Goal: Transaction & Acquisition: Purchase product/service

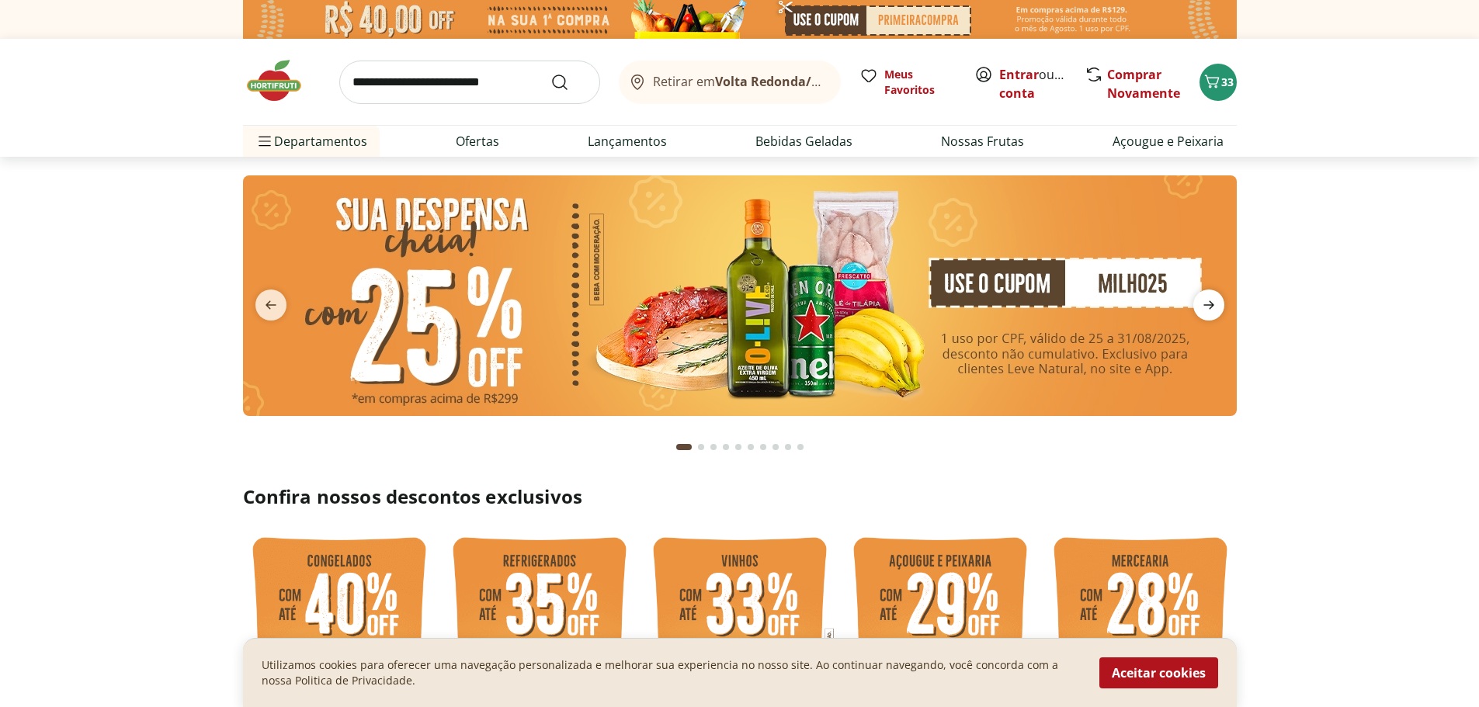
click at [1213, 307] on icon "next" at bounding box center [1208, 305] width 19 height 19
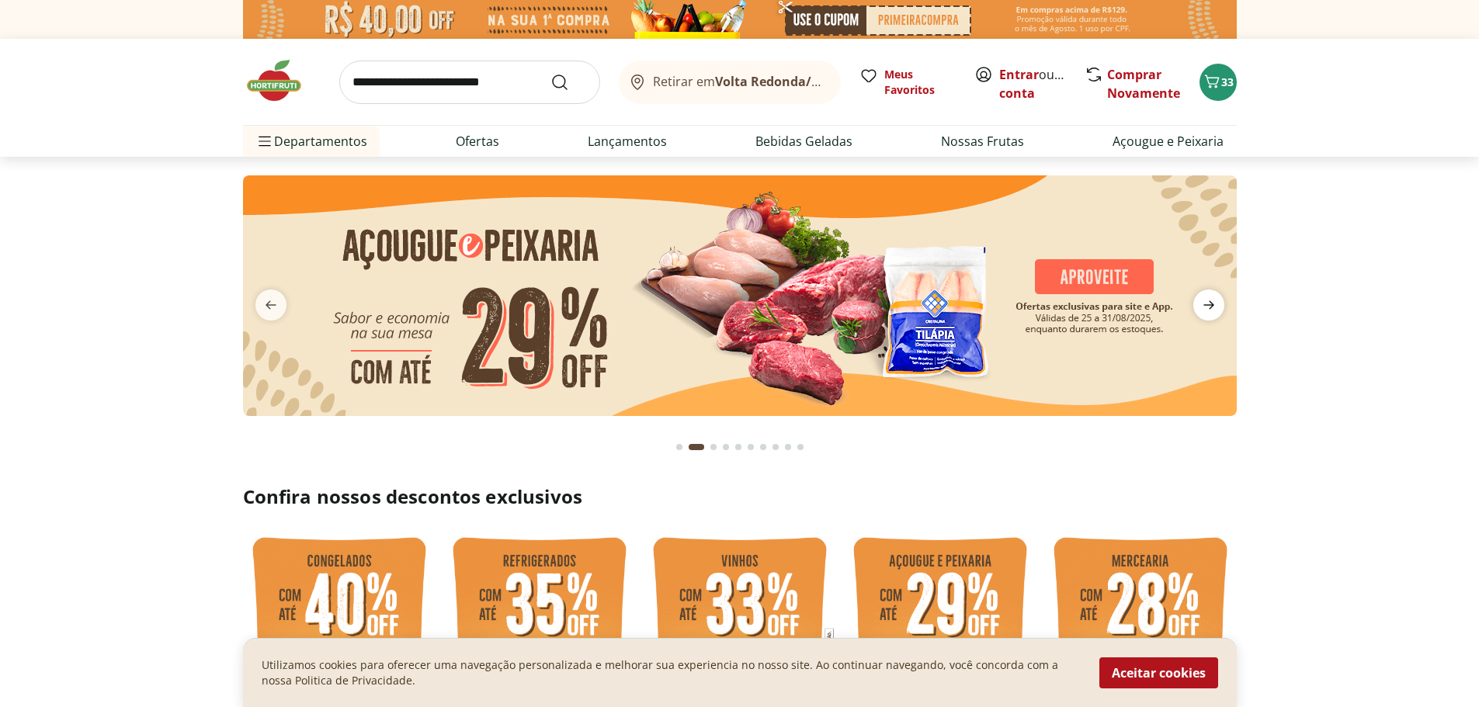
click at [1213, 307] on icon "next" at bounding box center [1208, 305] width 19 height 19
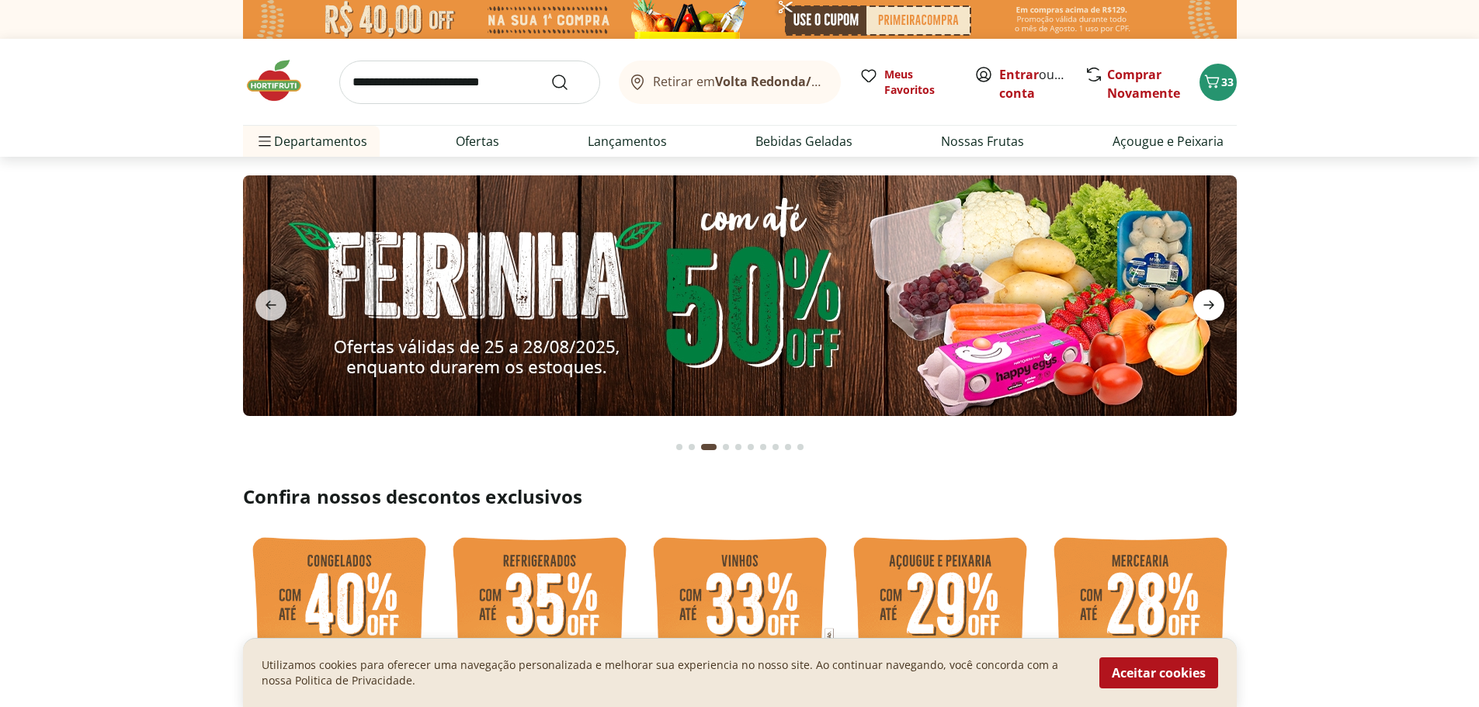
click at [1213, 307] on icon "next" at bounding box center [1208, 305] width 19 height 19
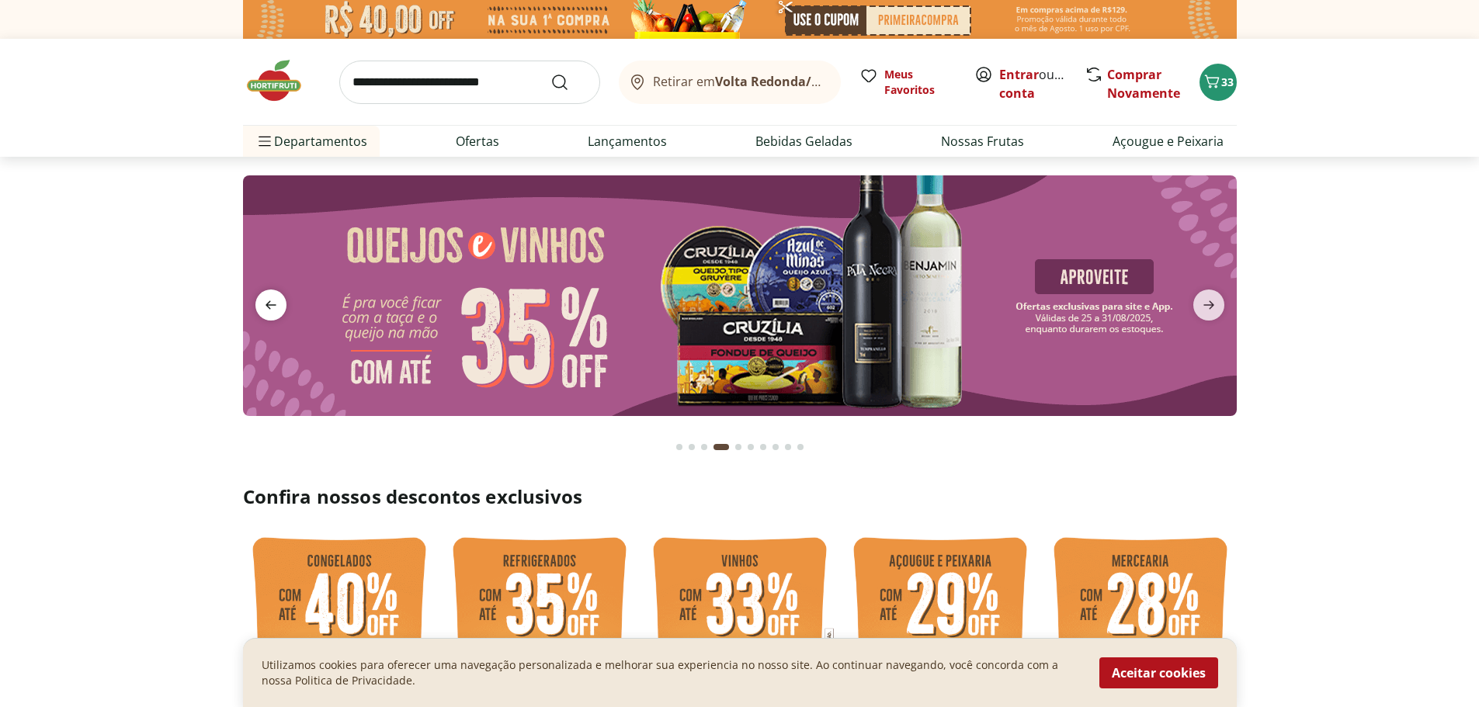
click at [280, 298] on span "previous" at bounding box center [270, 305] width 31 height 31
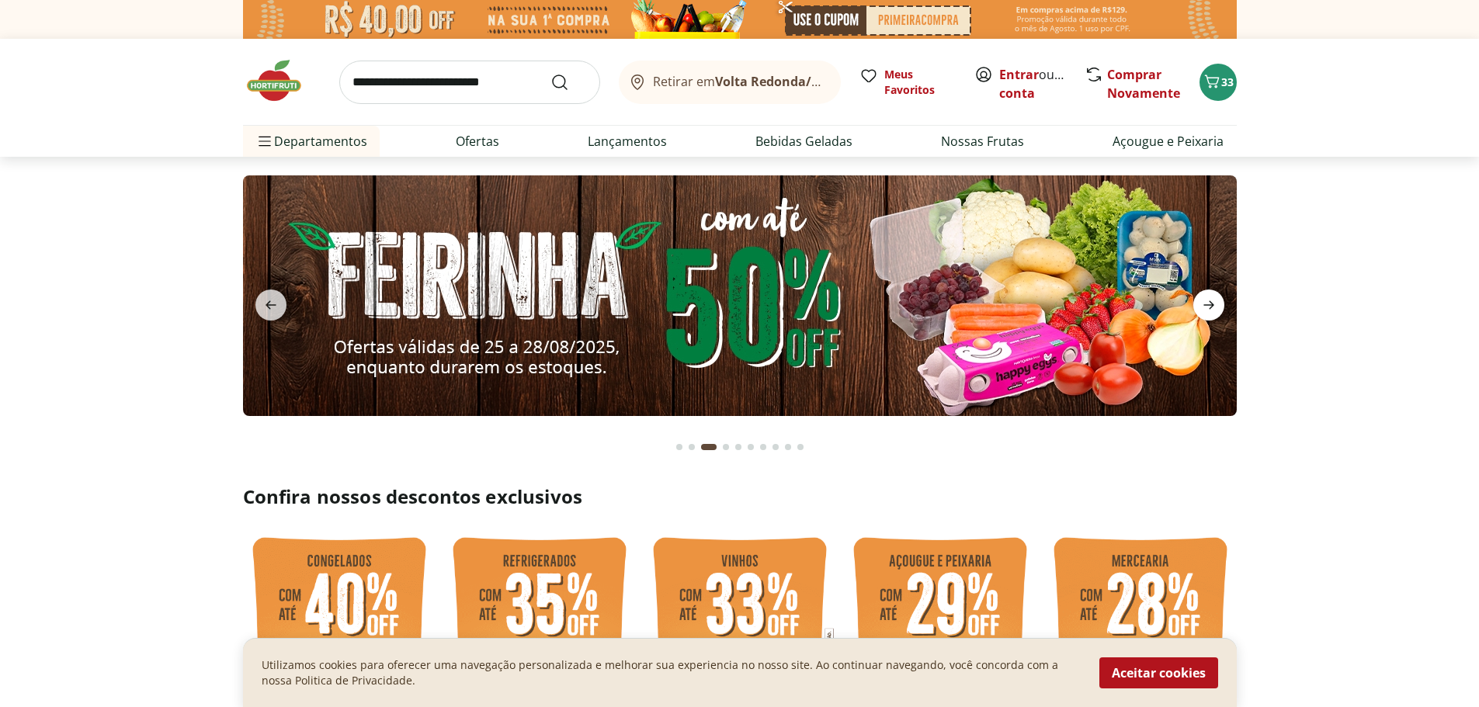
click at [1210, 302] on icon "next" at bounding box center [1208, 305] width 11 height 9
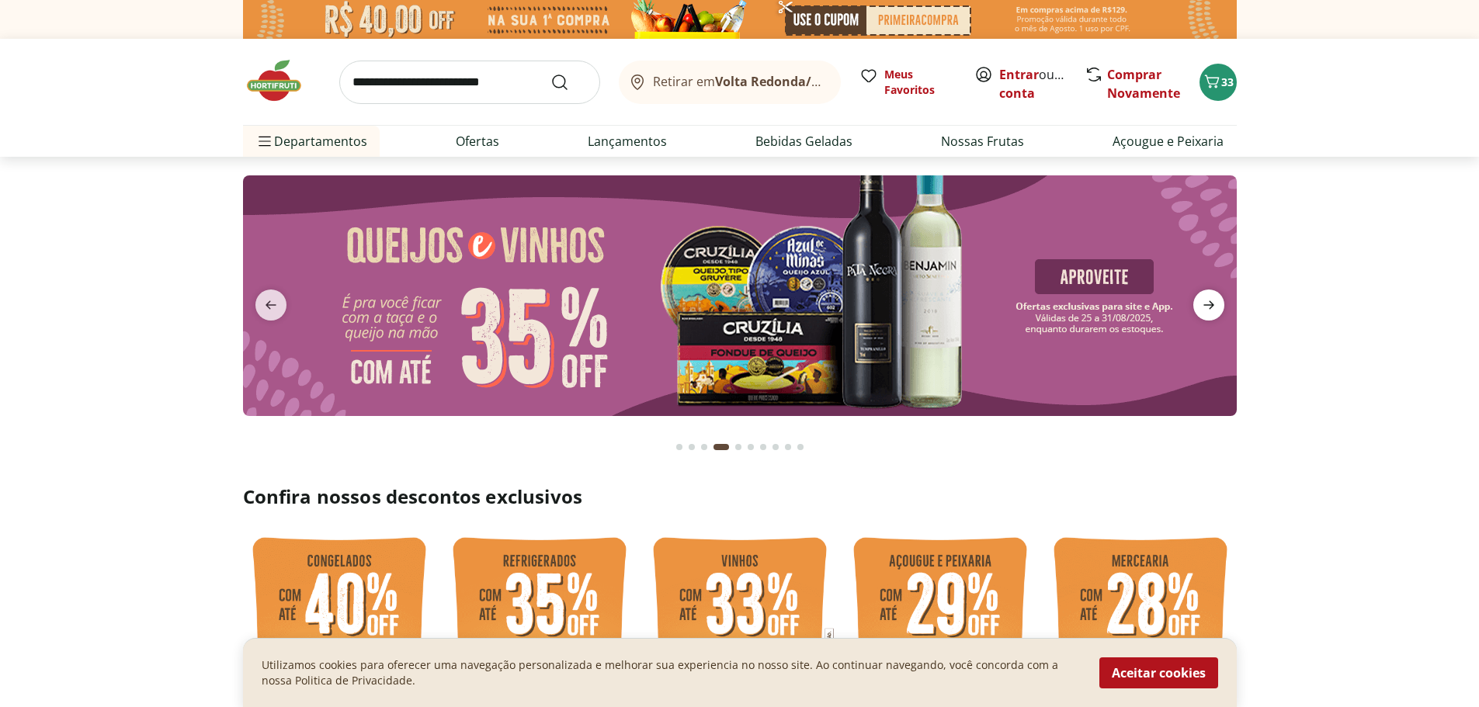
click at [1210, 302] on icon "next" at bounding box center [1208, 305] width 11 height 9
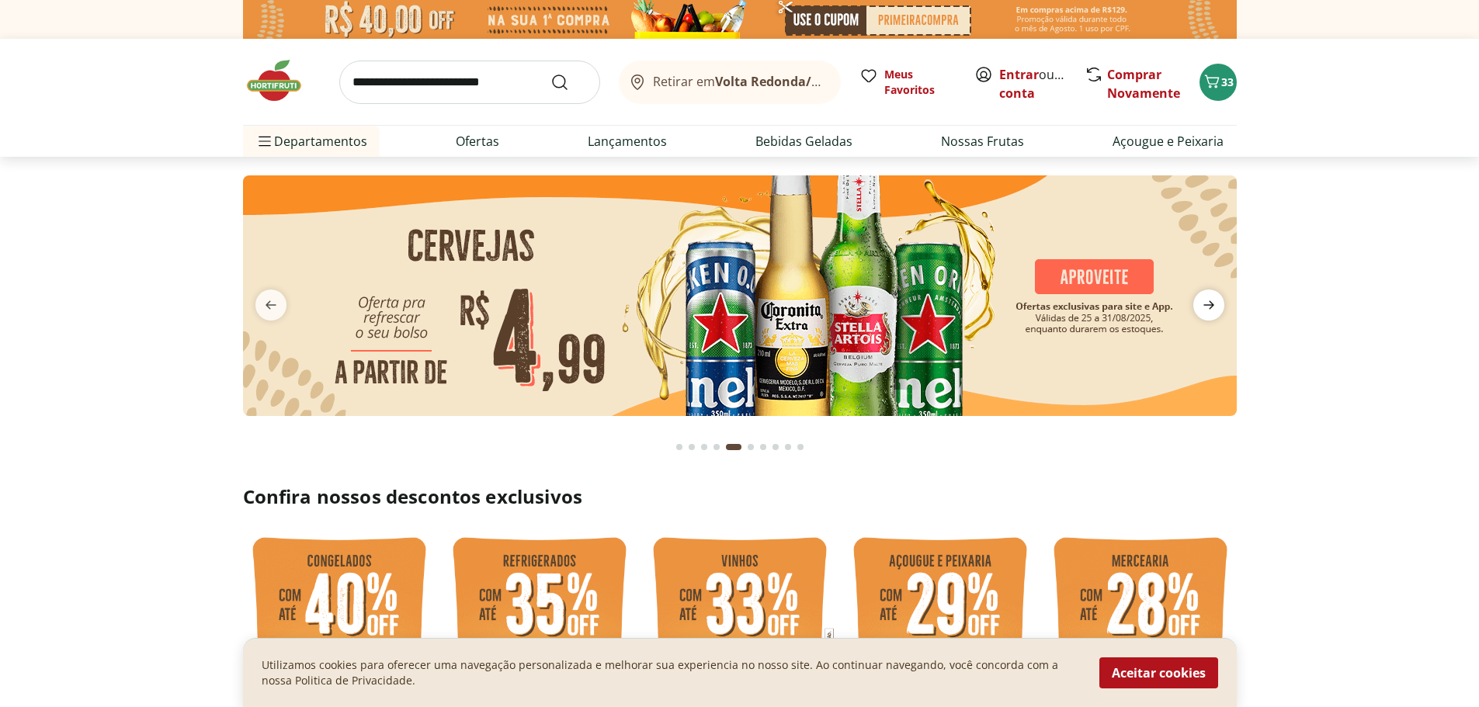
click at [1210, 302] on icon "next" at bounding box center [1208, 305] width 11 height 9
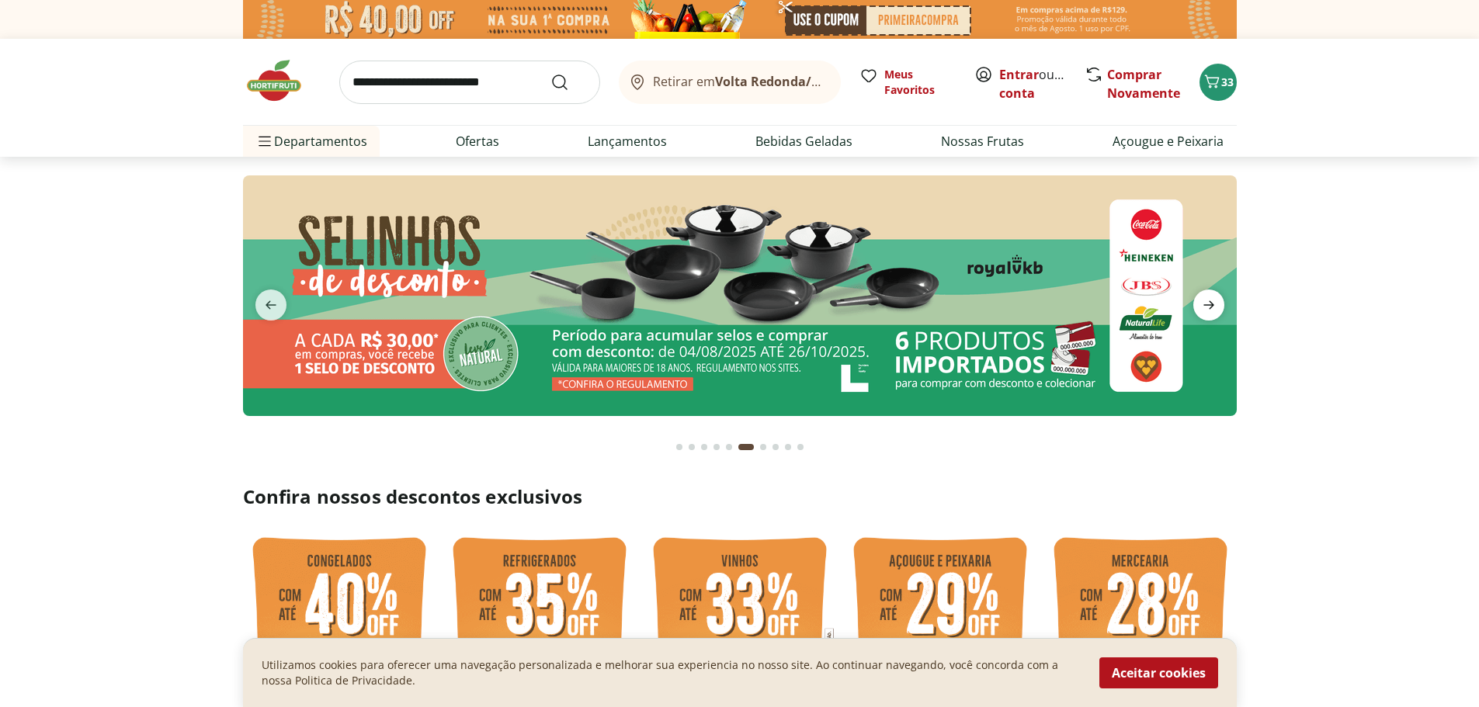
click at [1210, 302] on icon "next" at bounding box center [1208, 305] width 11 height 9
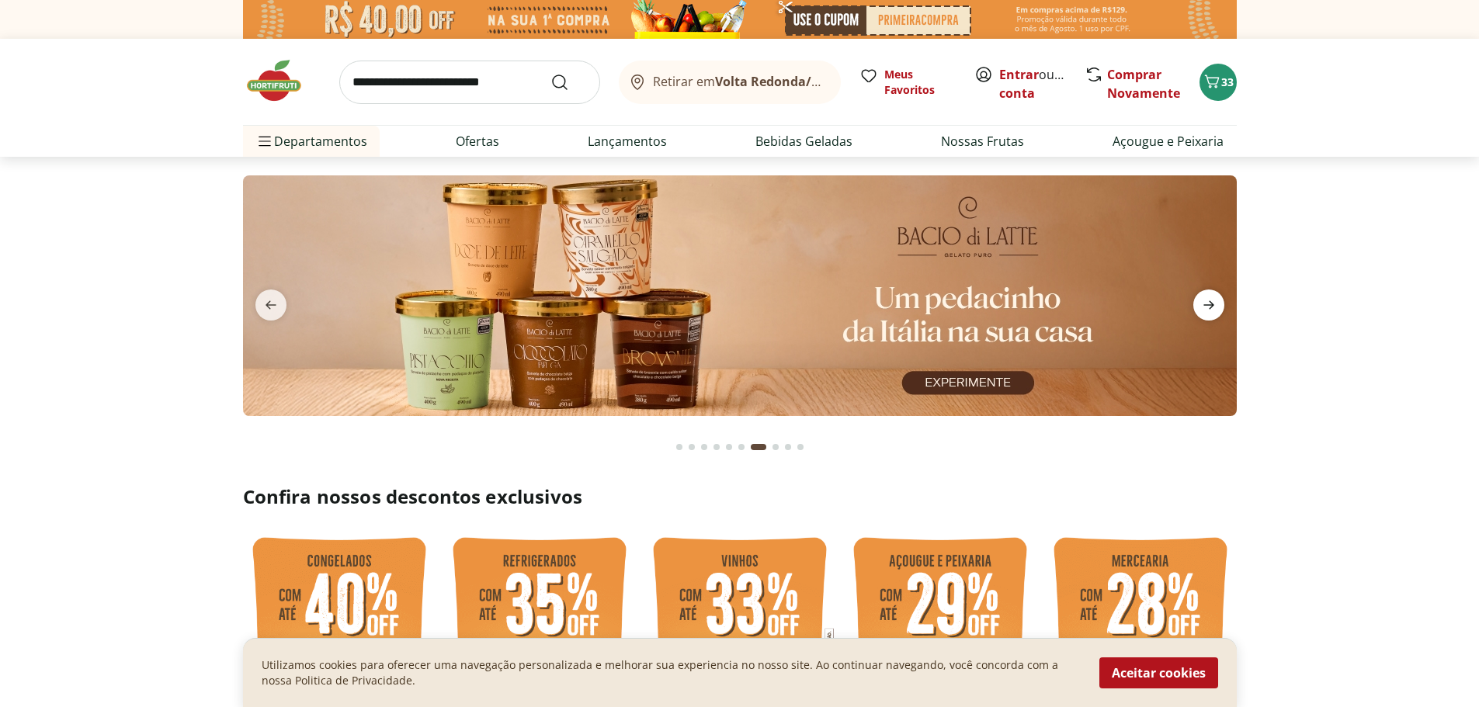
click at [1210, 302] on icon "next" at bounding box center [1208, 305] width 11 height 9
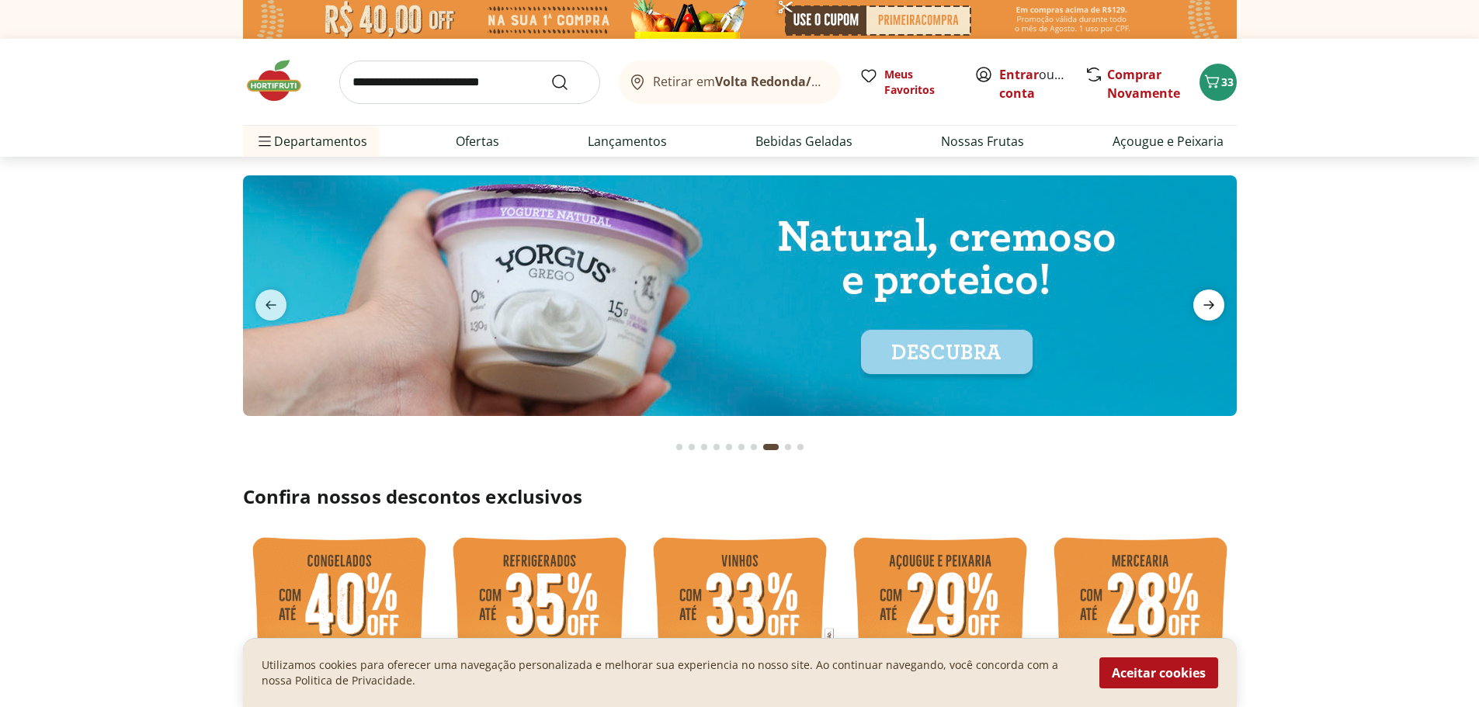
click at [1210, 302] on icon "next" at bounding box center [1208, 305] width 11 height 9
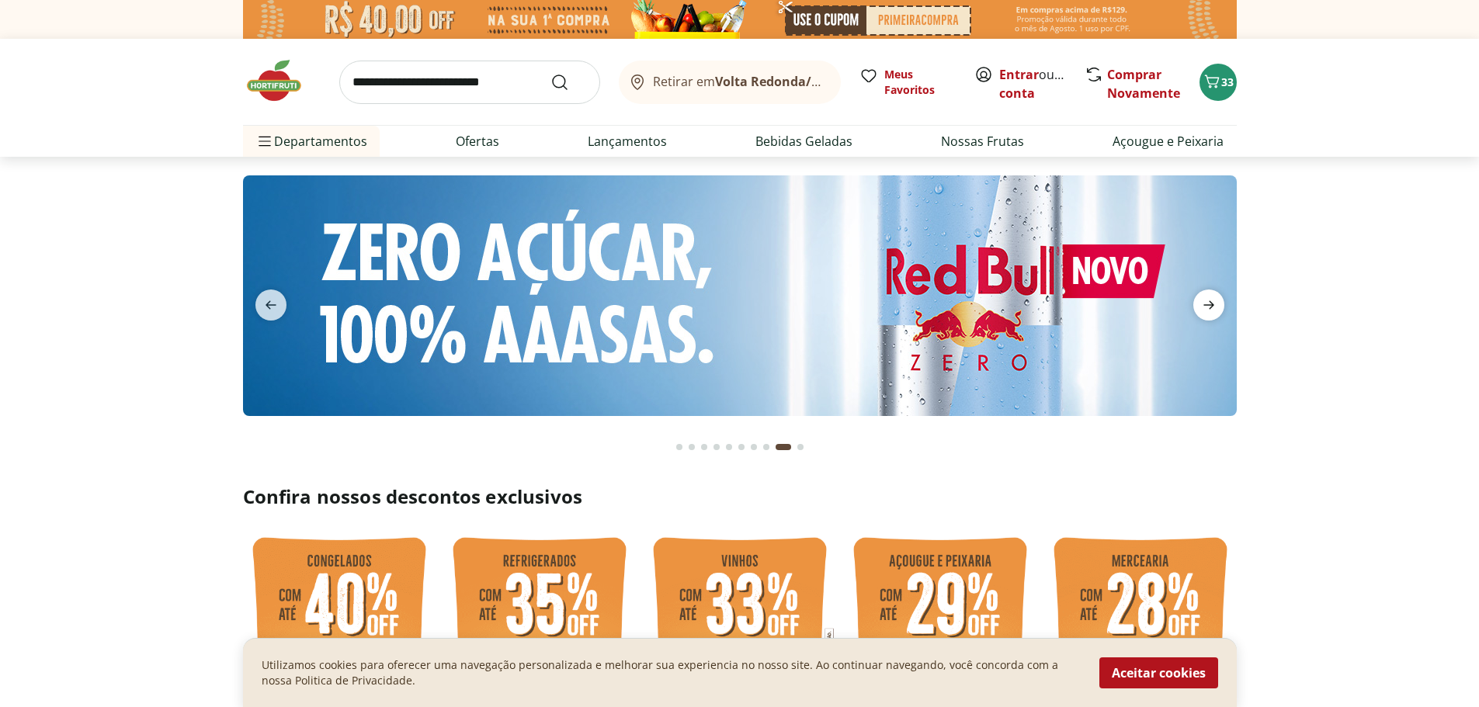
click at [1210, 302] on icon "next" at bounding box center [1208, 305] width 11 height 9
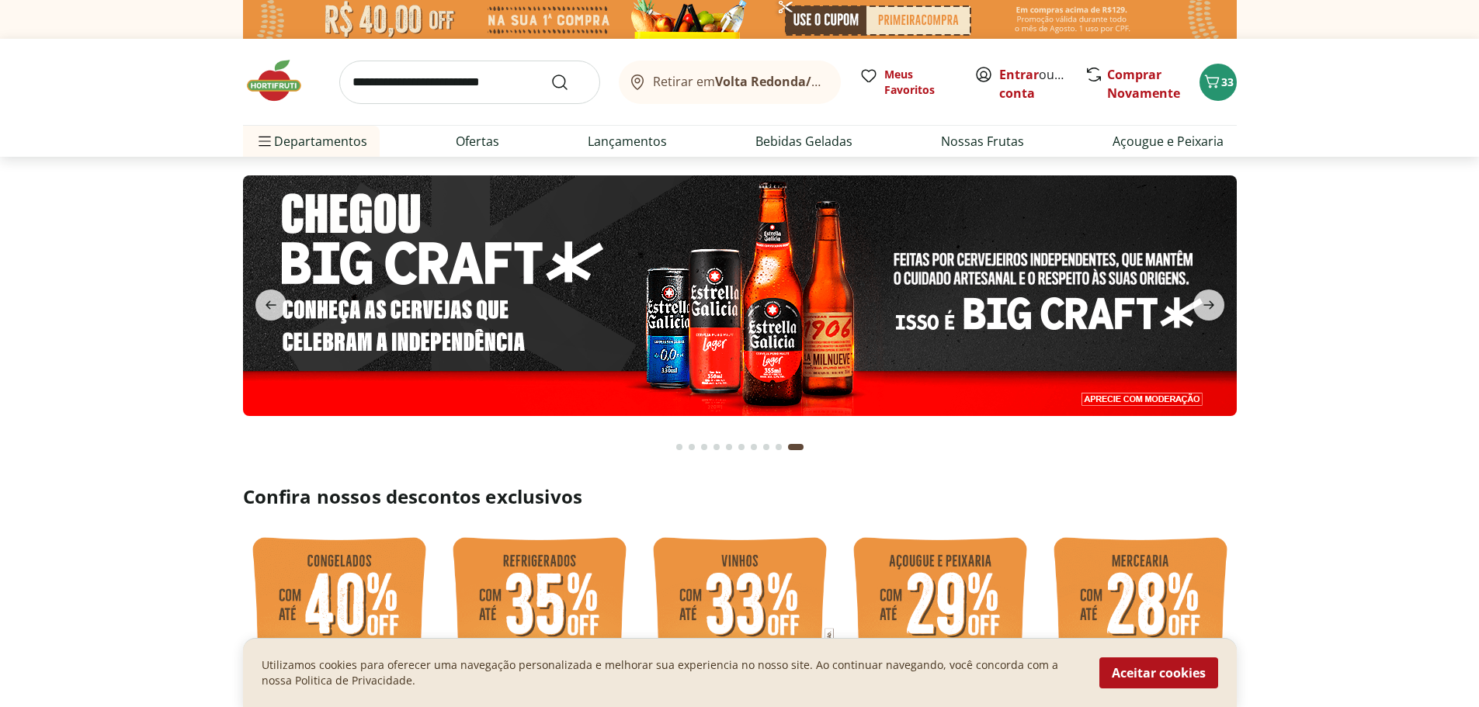
click at [535, 80] on input "search" at bounding box center [469, 82] width 261 height 43
type input "********"
click at [550, 73] on button "Submit Search" at bounding box center [568, 82] width 37 height 19
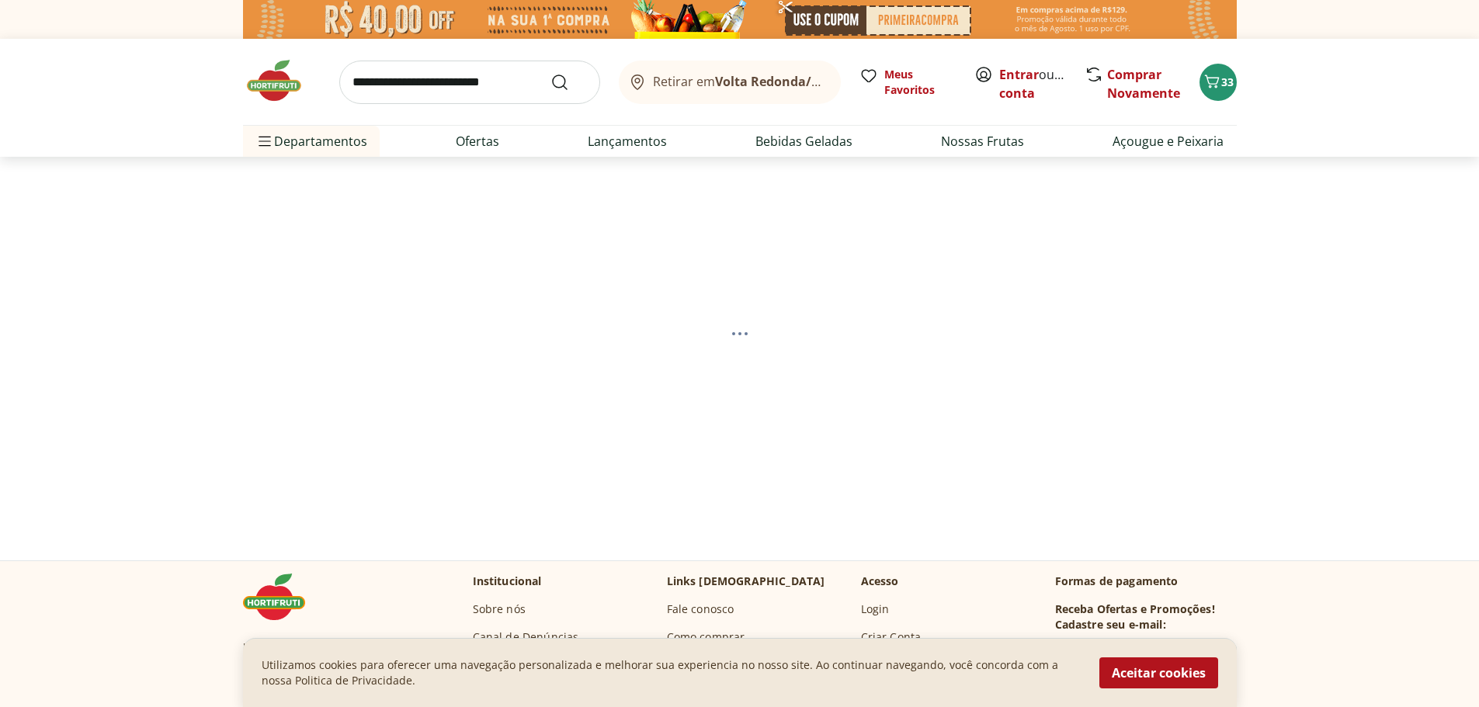
select select "**********"
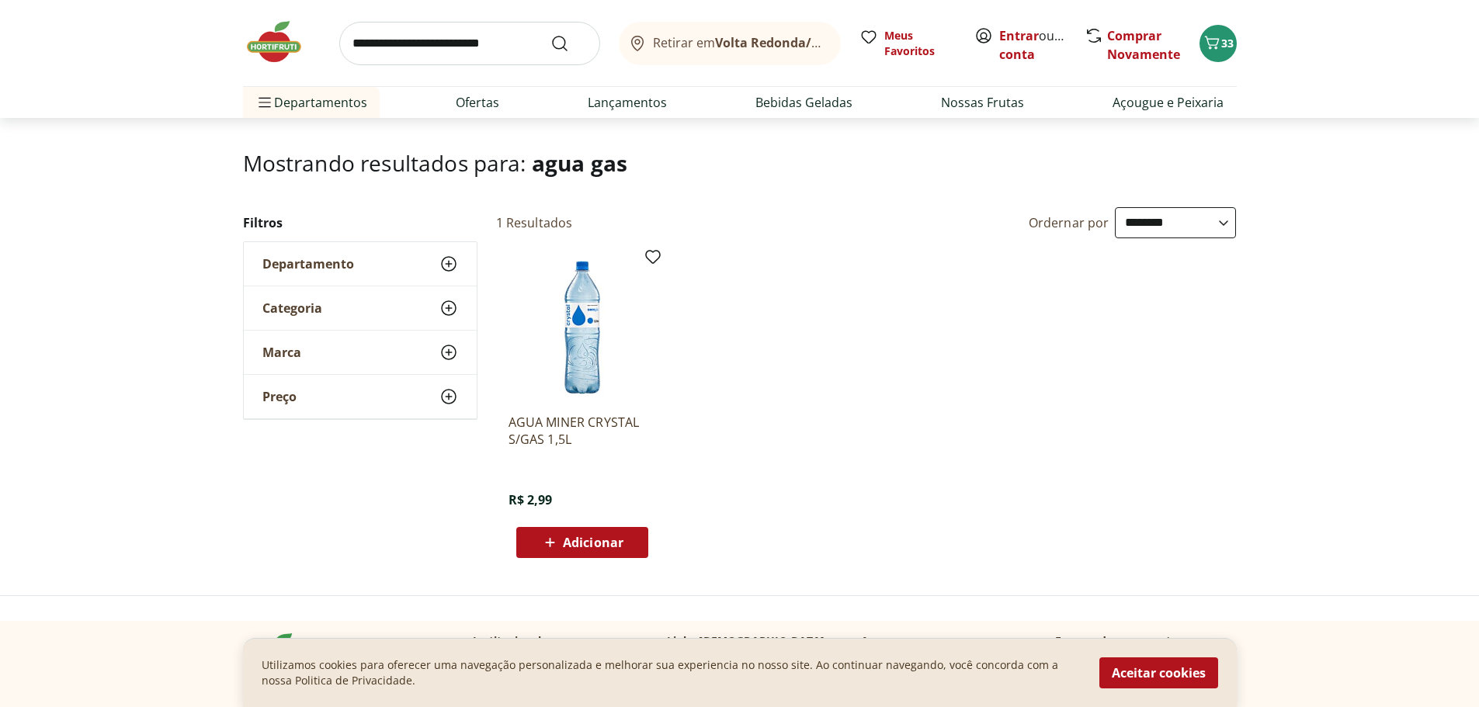
scroll to position [78, 0]
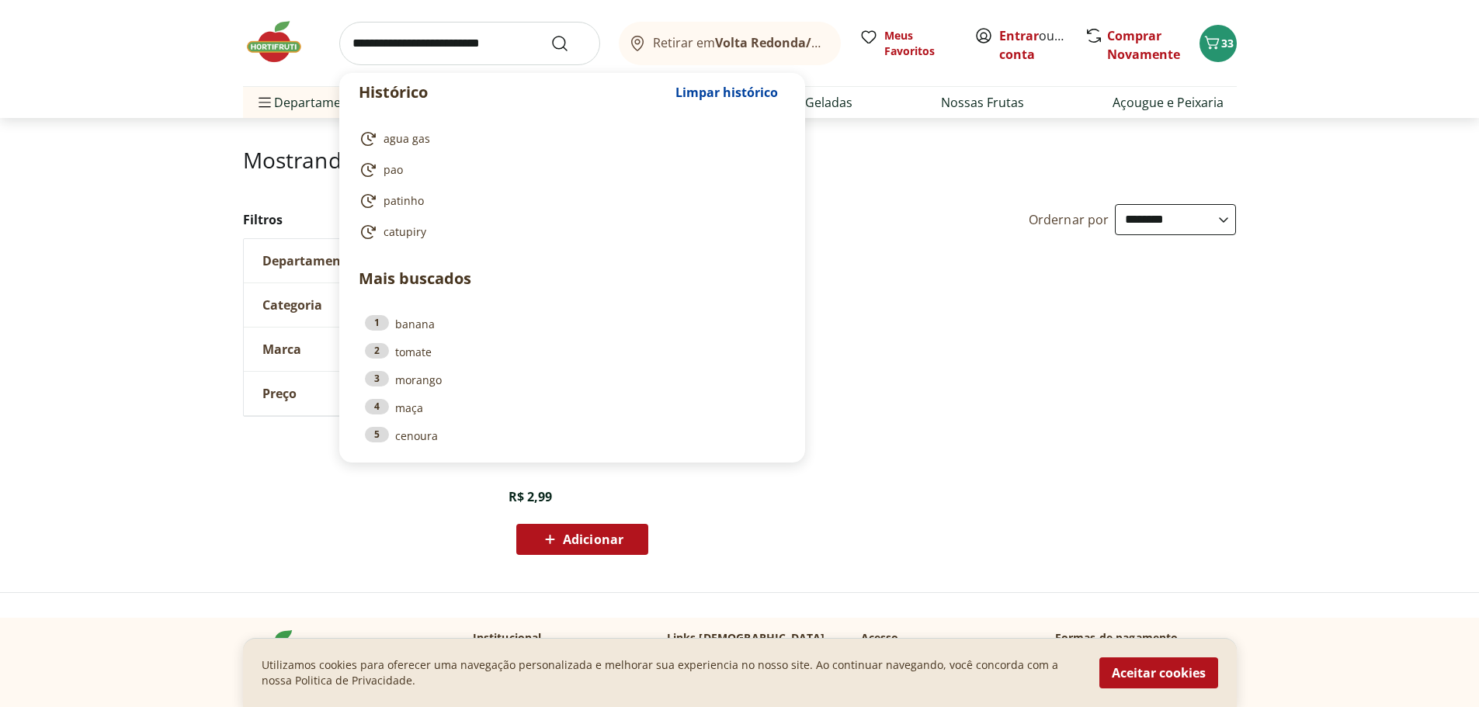
click at [466, 49] on input "search" at bounding box center [469, 43] width 261 height 43
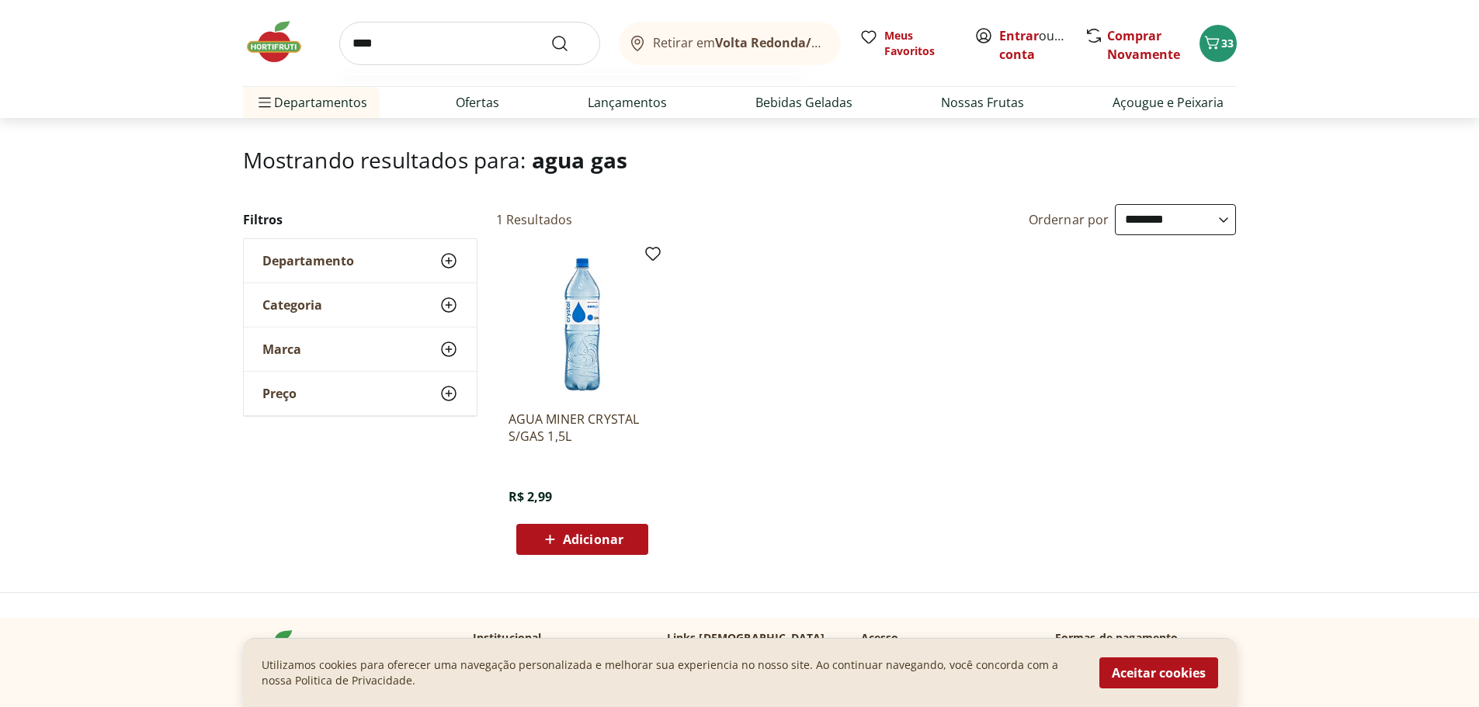
type input "****"
click at [550, 34] on button "Submit Search" at bounding box center [568, 43] width 37 height 19
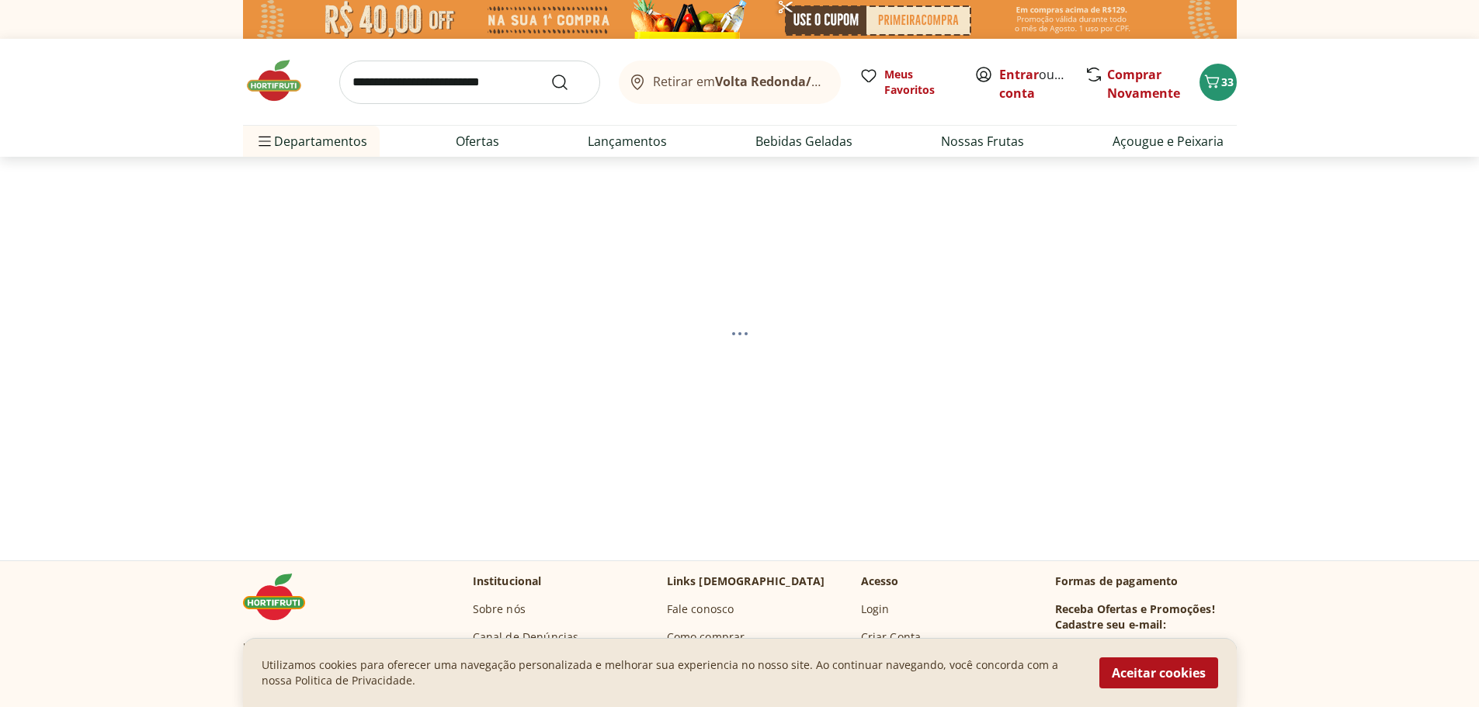
select select "**********"
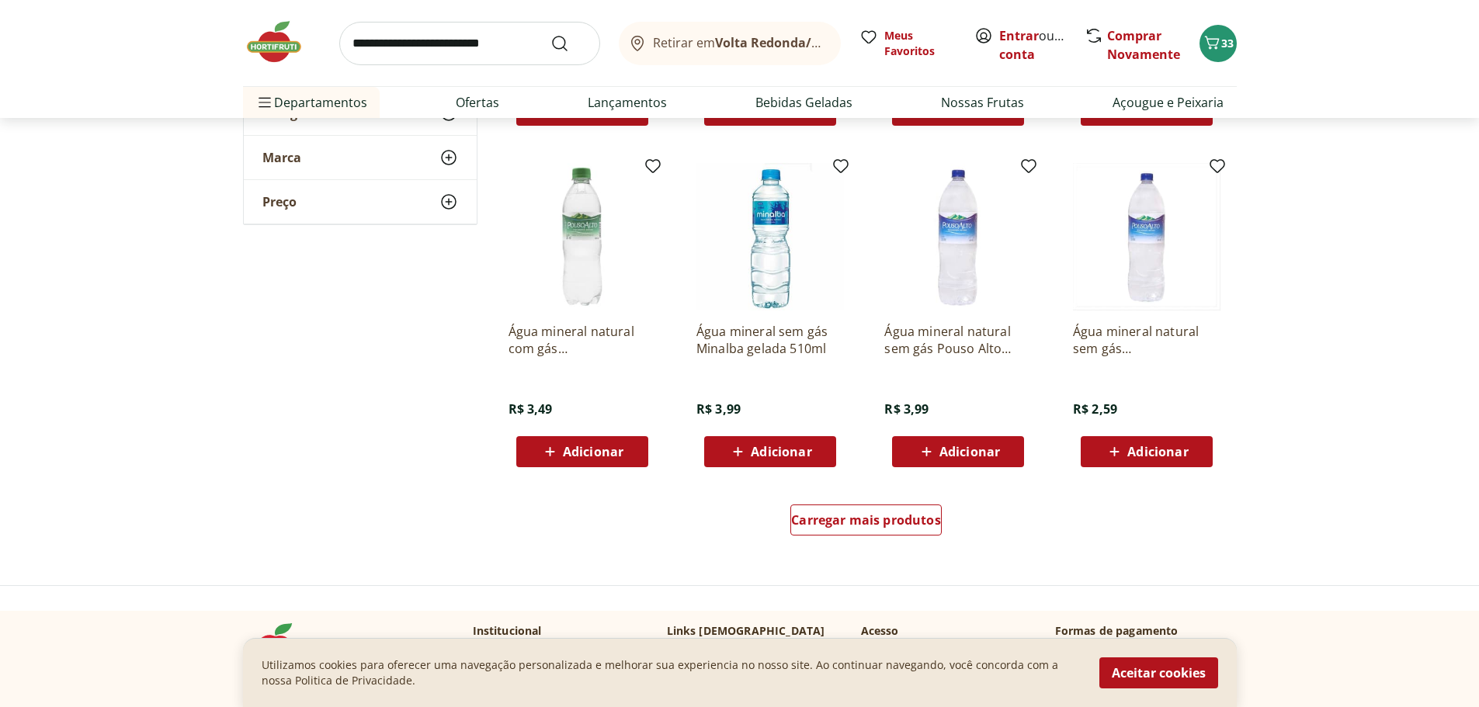
scroll to position [854, 0]
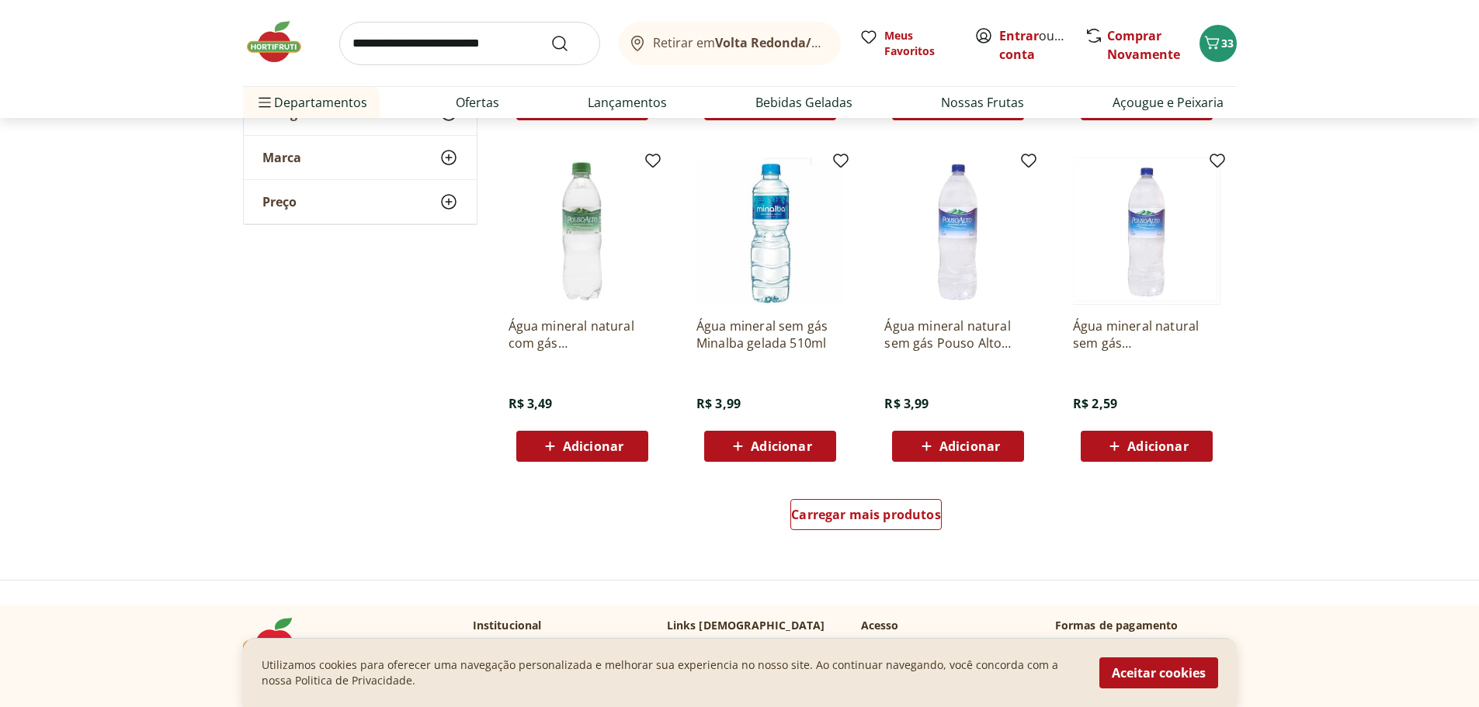
click at [578, 336] on p "Água mineral natural com gás [GEOGRAPHIC_DATA] gelada 510ml" at bounding box center [583, 335] width 148 height 34
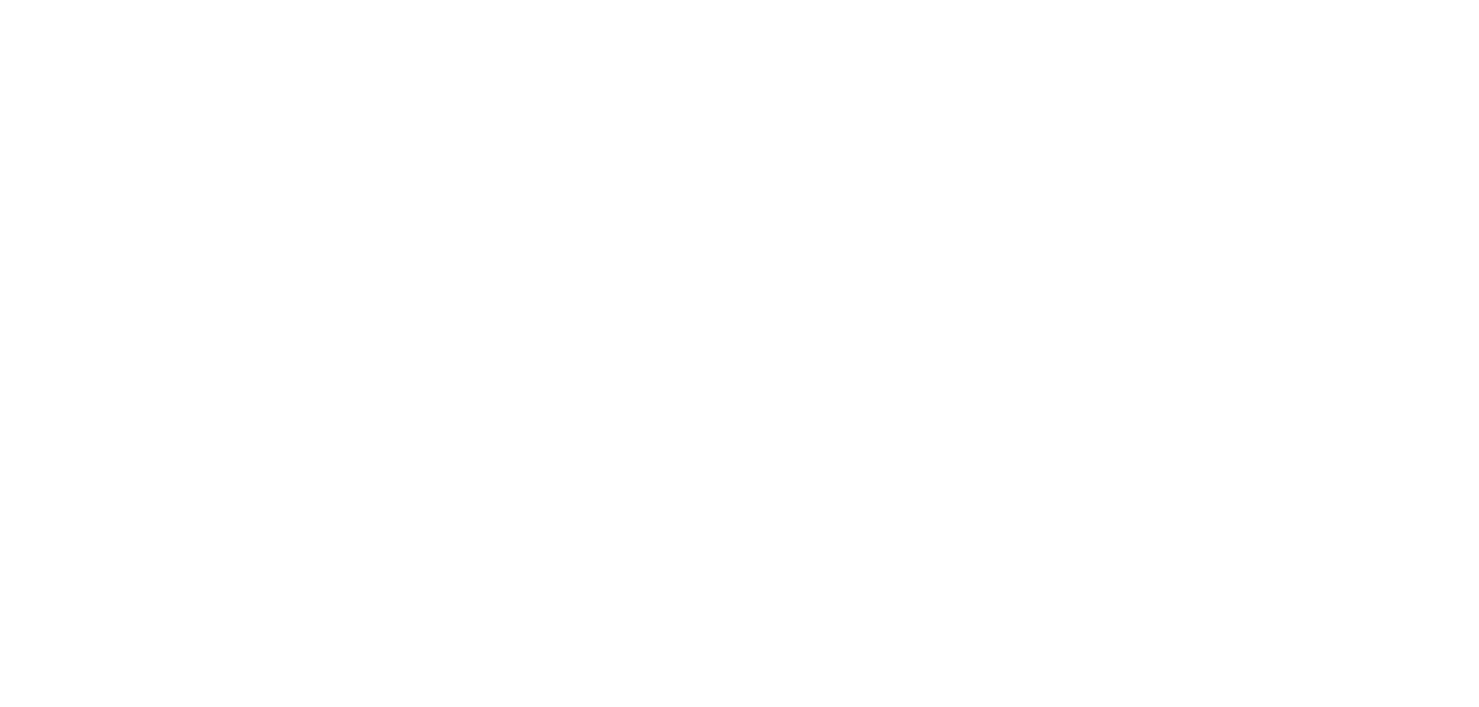
select select "**********"
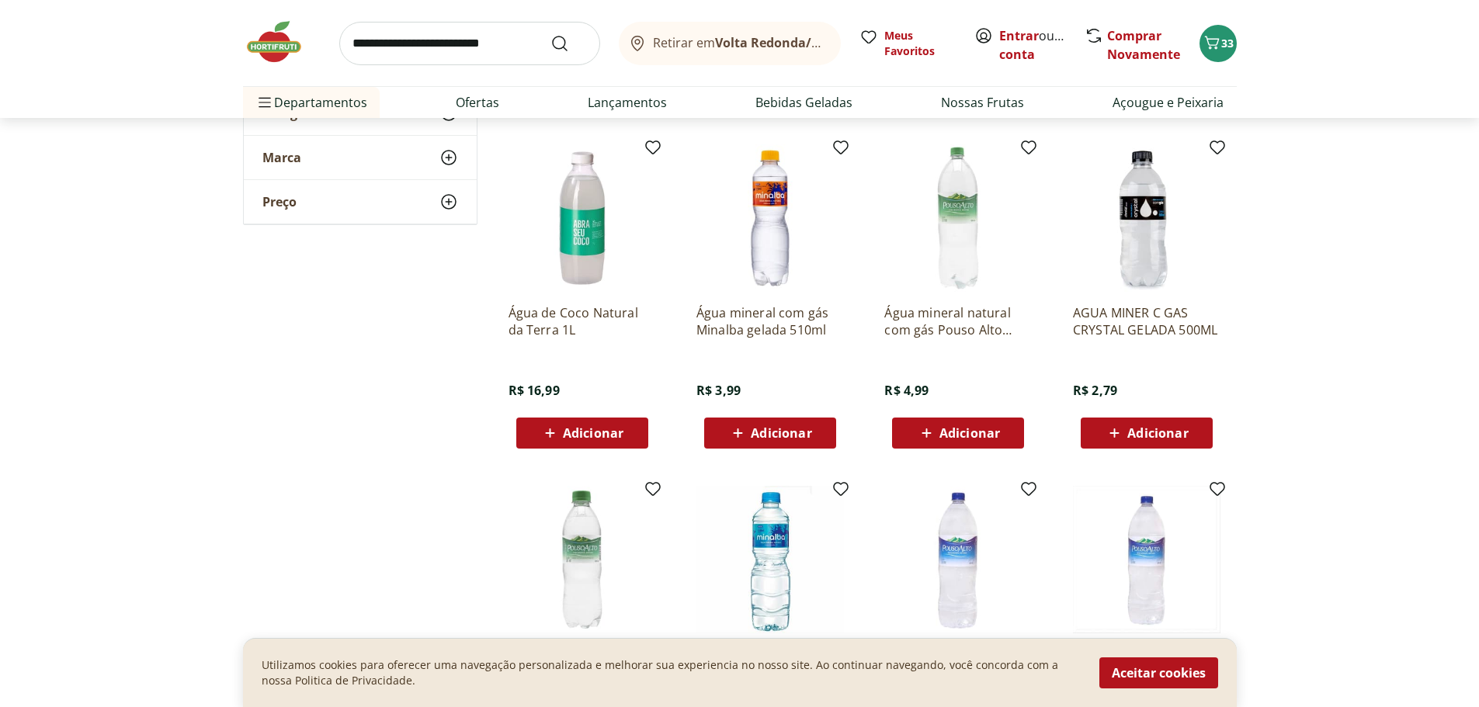
scroll to position [1553, 0]
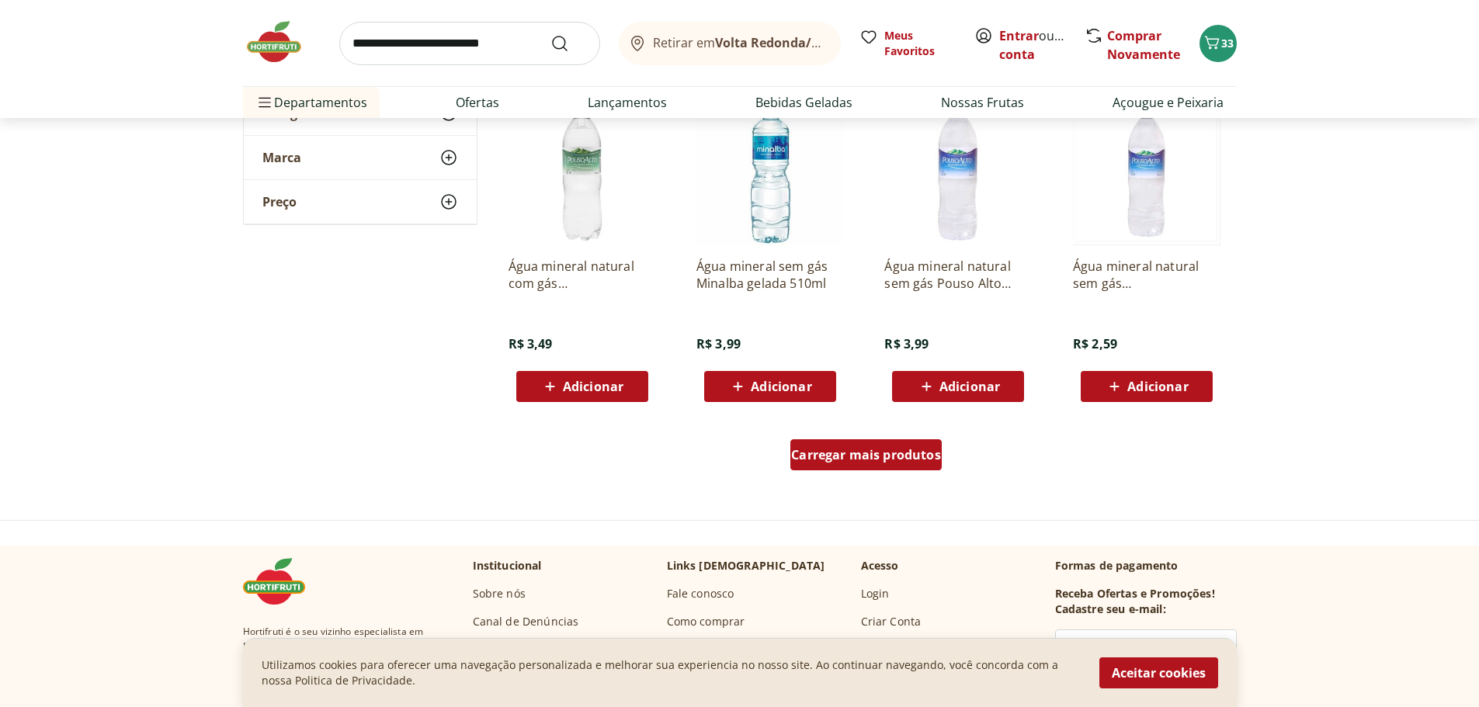
click at [890, 449] on span "Carregar mais produtos" at bounding box center [866, 455] width 150 height 12
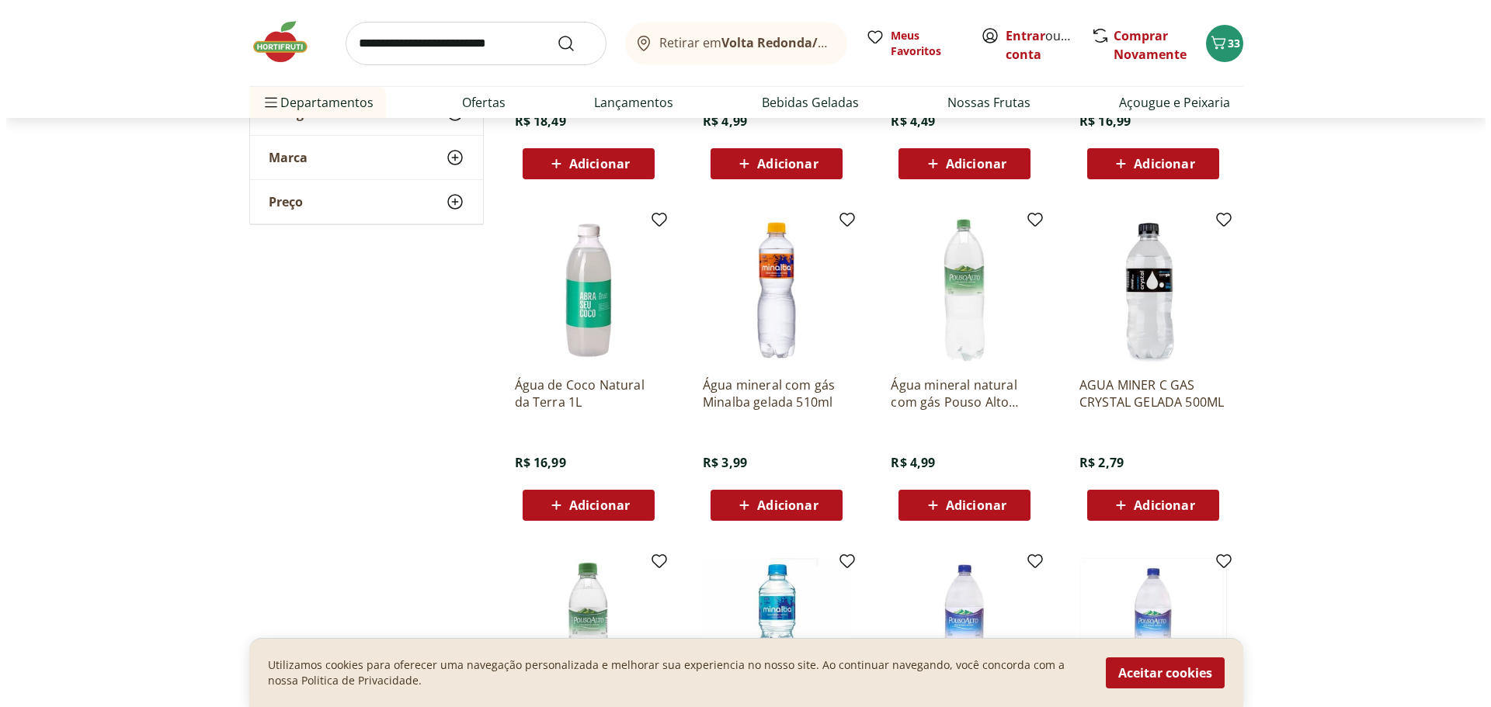
scroll to position [143, 0]
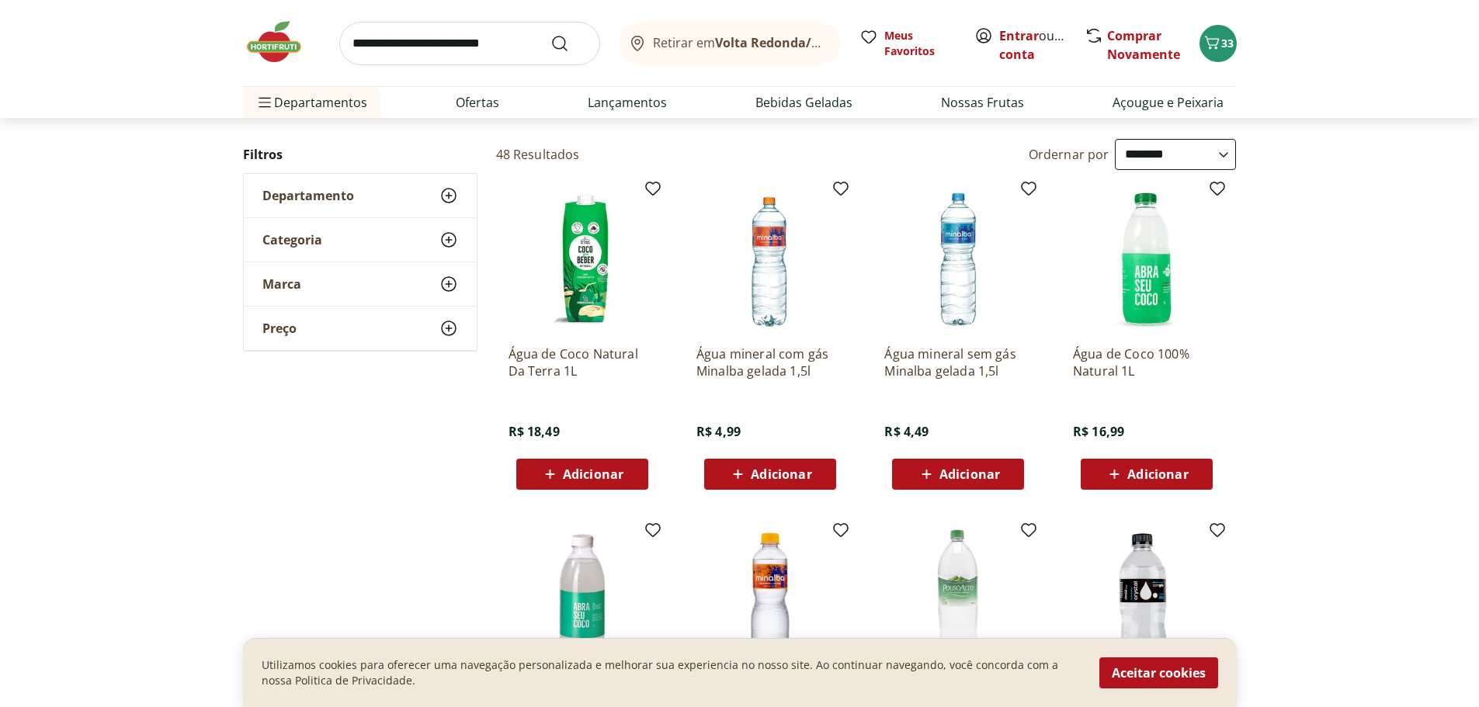
click at [790, 485] on div "Adicionar" at bounding box center [770, 474] width 107 height 28
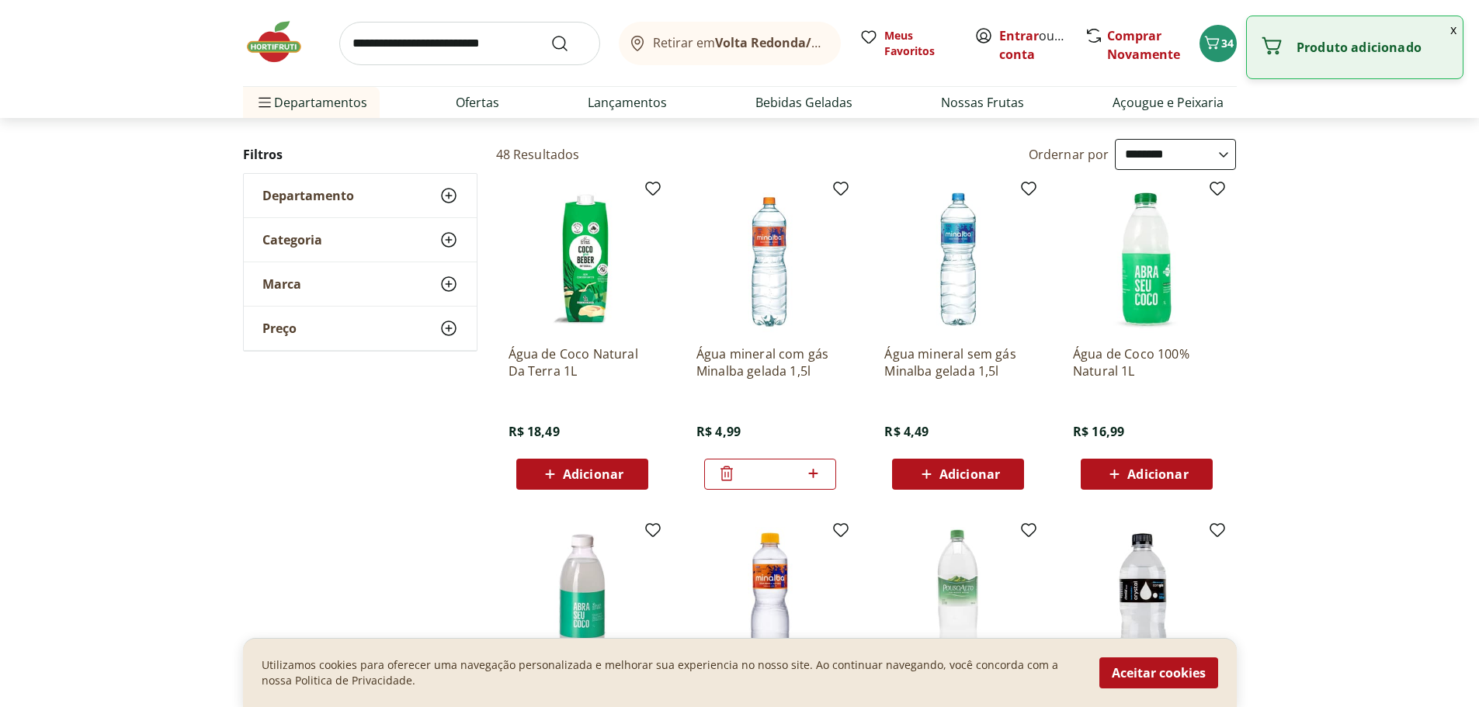
click at [817, 475] on icon at bounding box center [813, 473] width 19 height 19
click at [1397, 69] on div "Quantidade alterada" at bounding box center [1355, 47] width 216 height 62
type input "*"
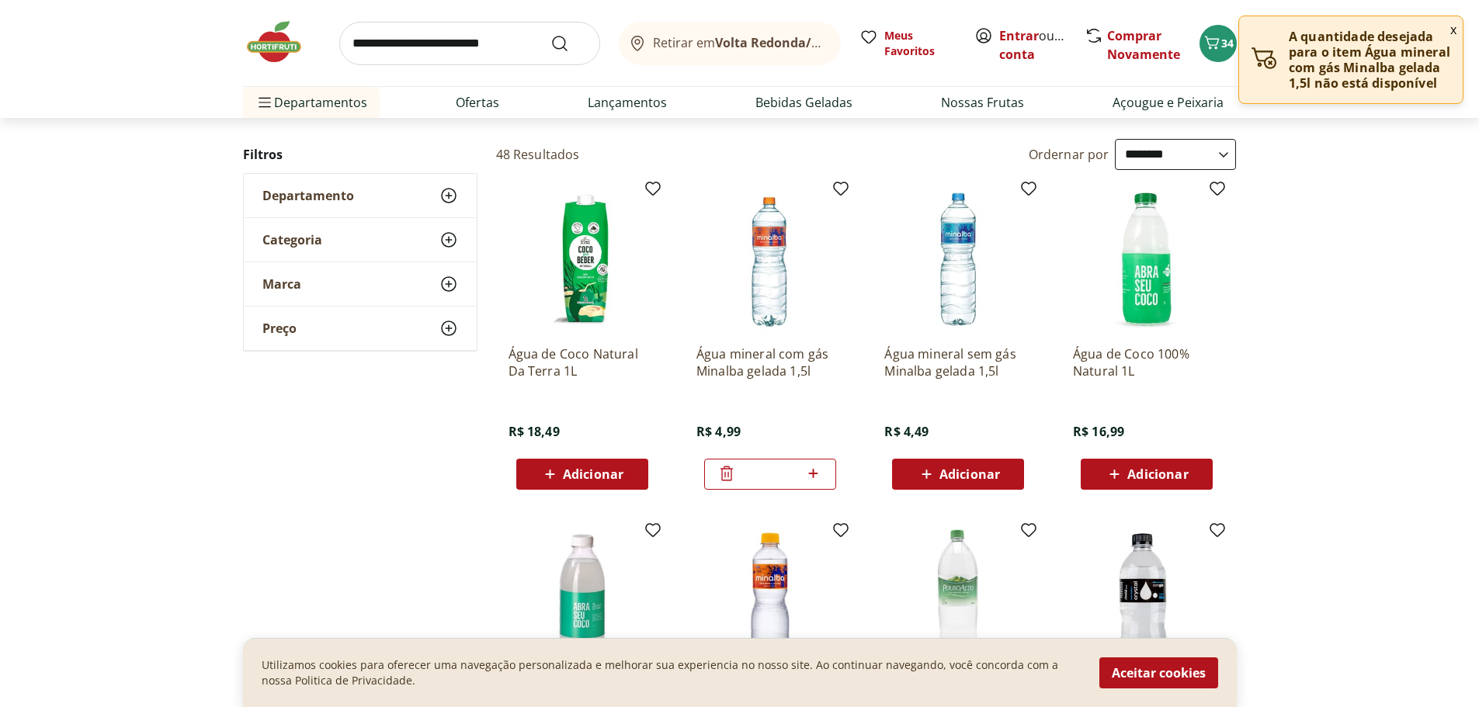
click at [1460, 29] on button "x" at bounding box center [1453, 29] width 19 height 26
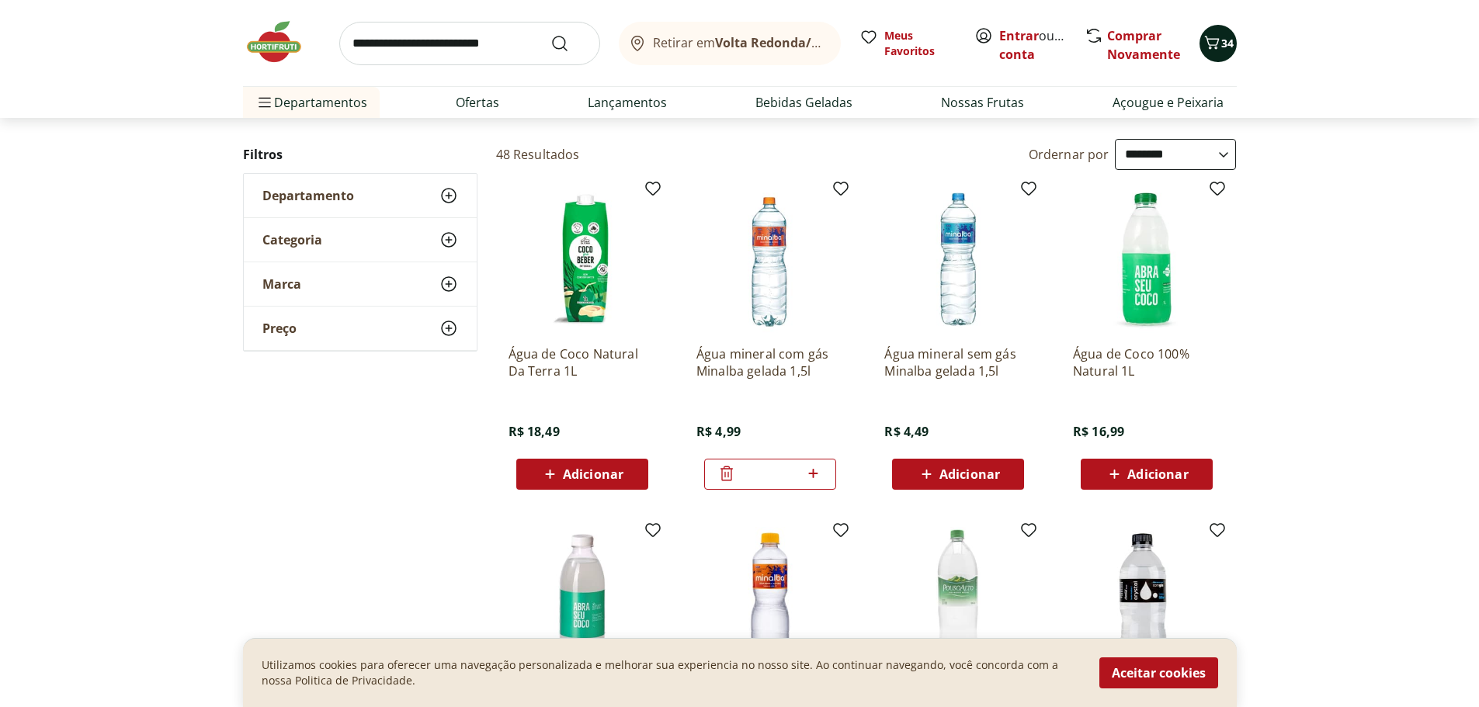
click at [1217, 56] on button "34" at bounding box center [1217, 43] width 37 height 37
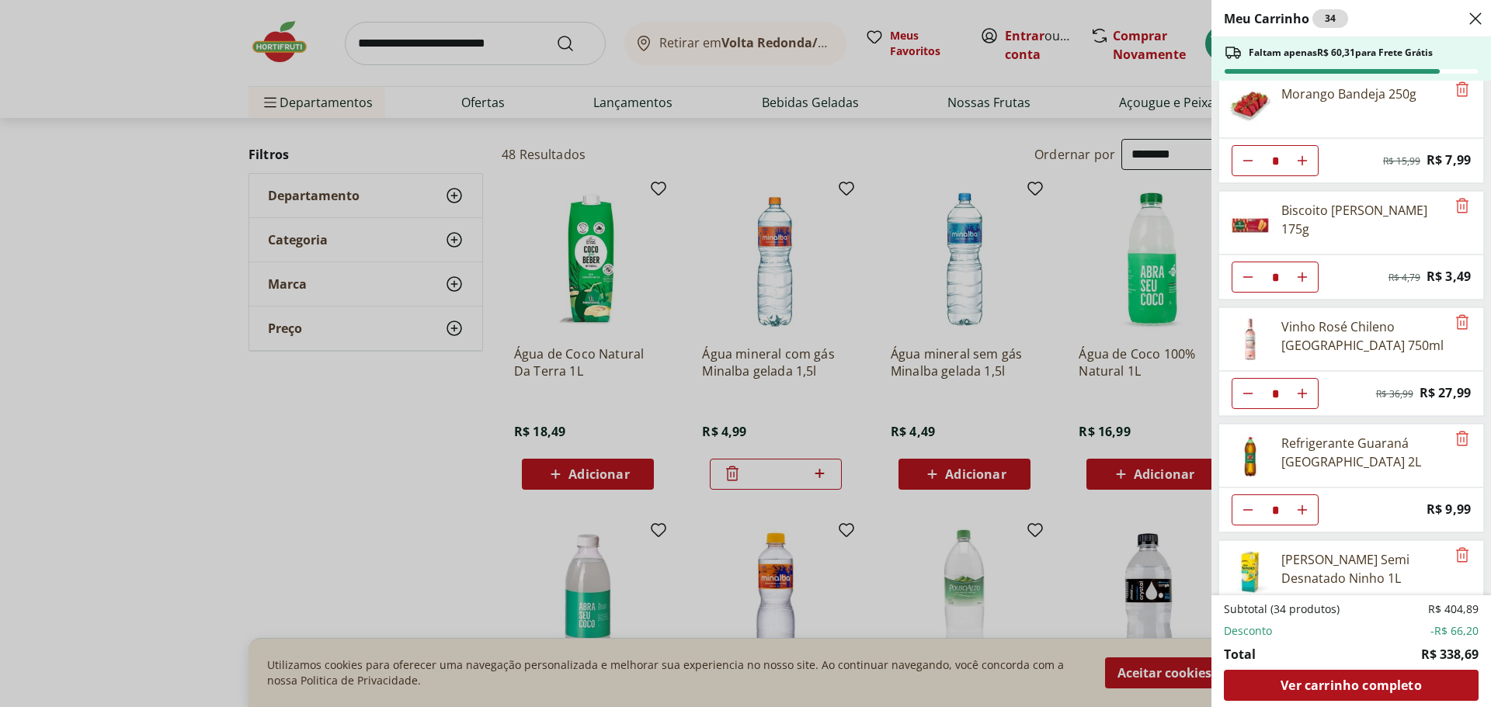
scroll to position [0, 0]
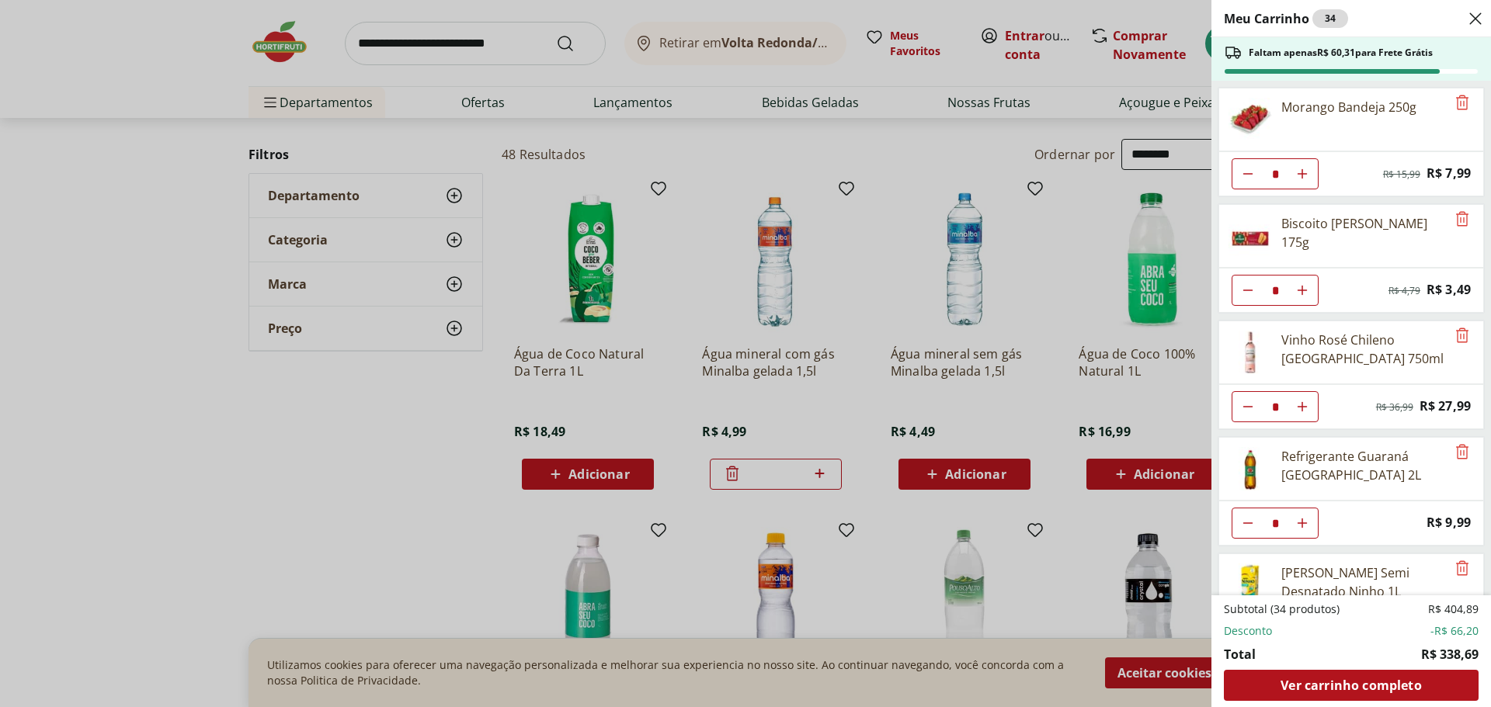
click at [1251, 180] on icon "Diminuir Quantidade" at bounding box center [1247, 174] width 12 height 12
type input "*"
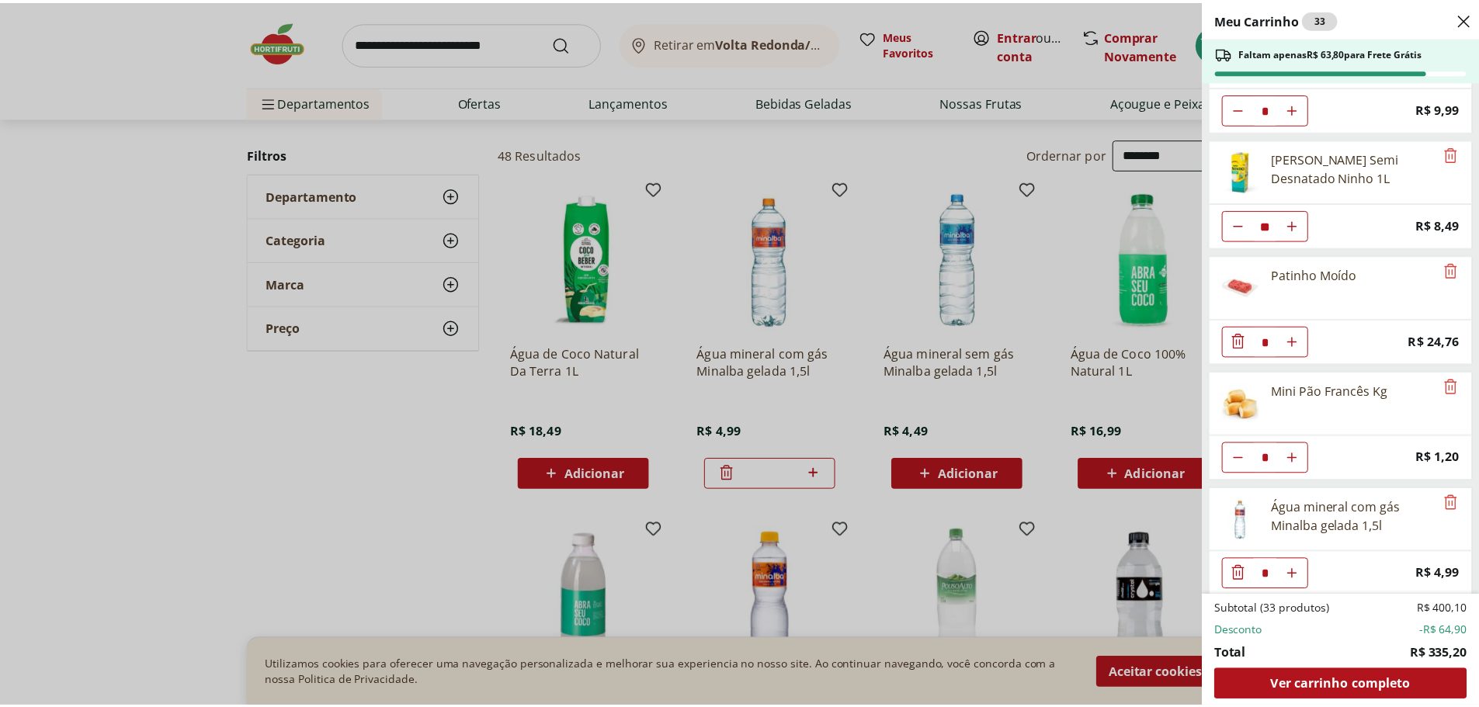
scroll to position [423, 0]
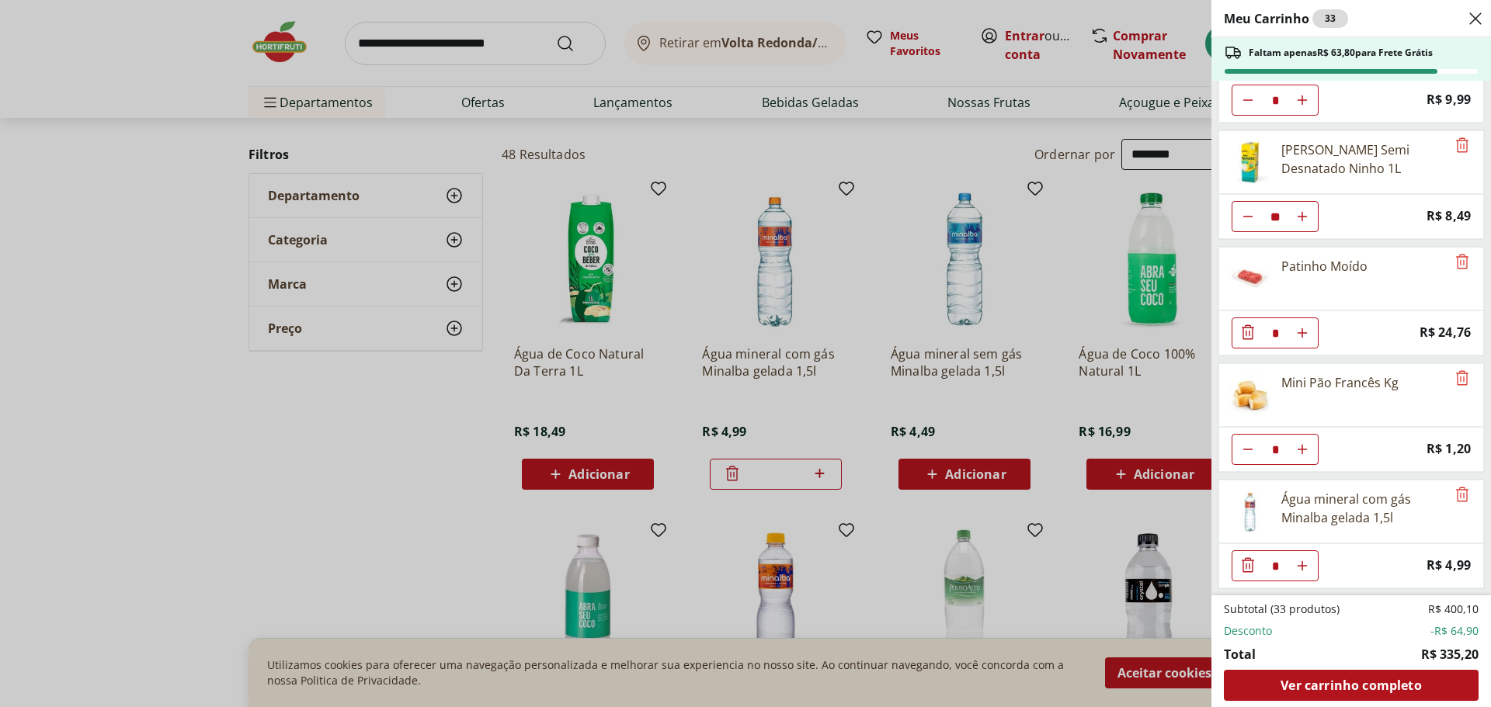
click at [1473, 25] on icon "Close" at bounding box center [1475, 18] width 19 height 19
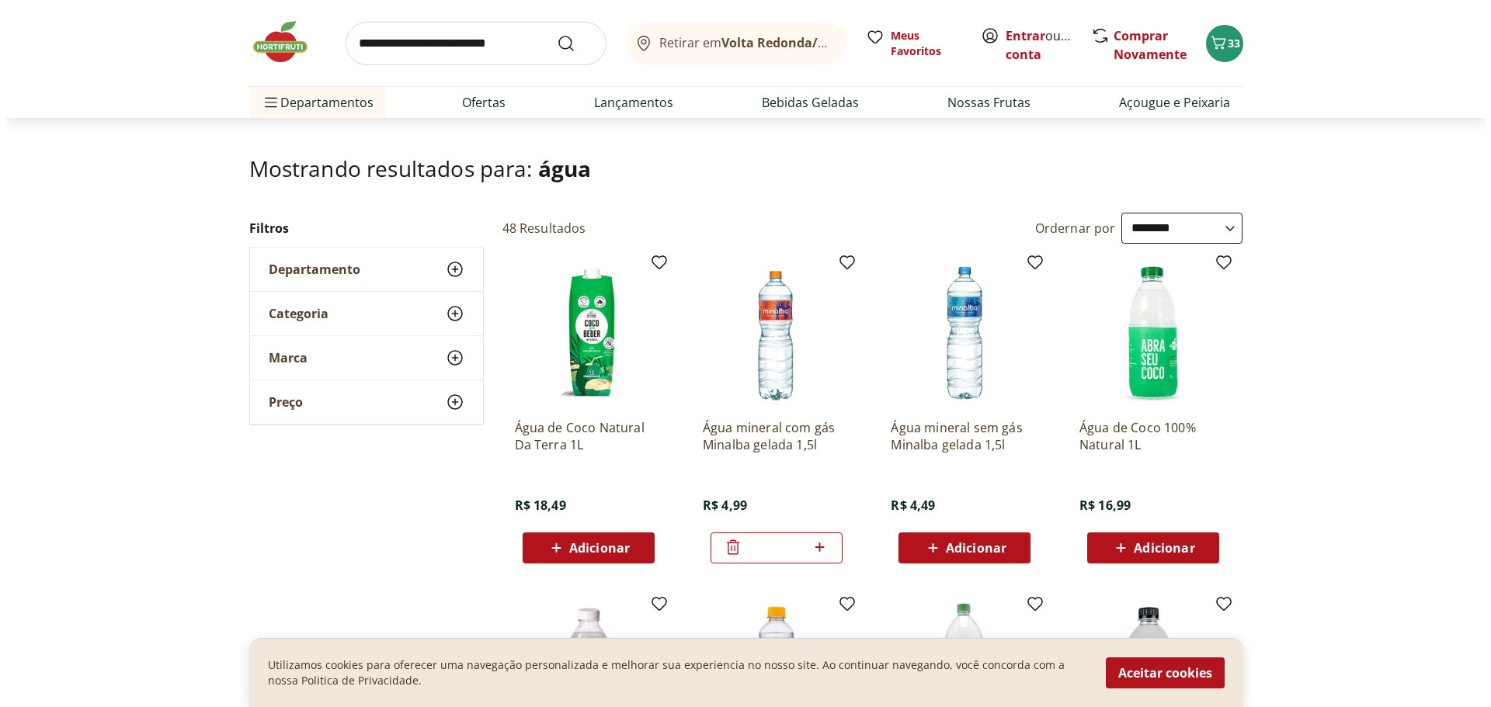
scroll to position [0, 0]
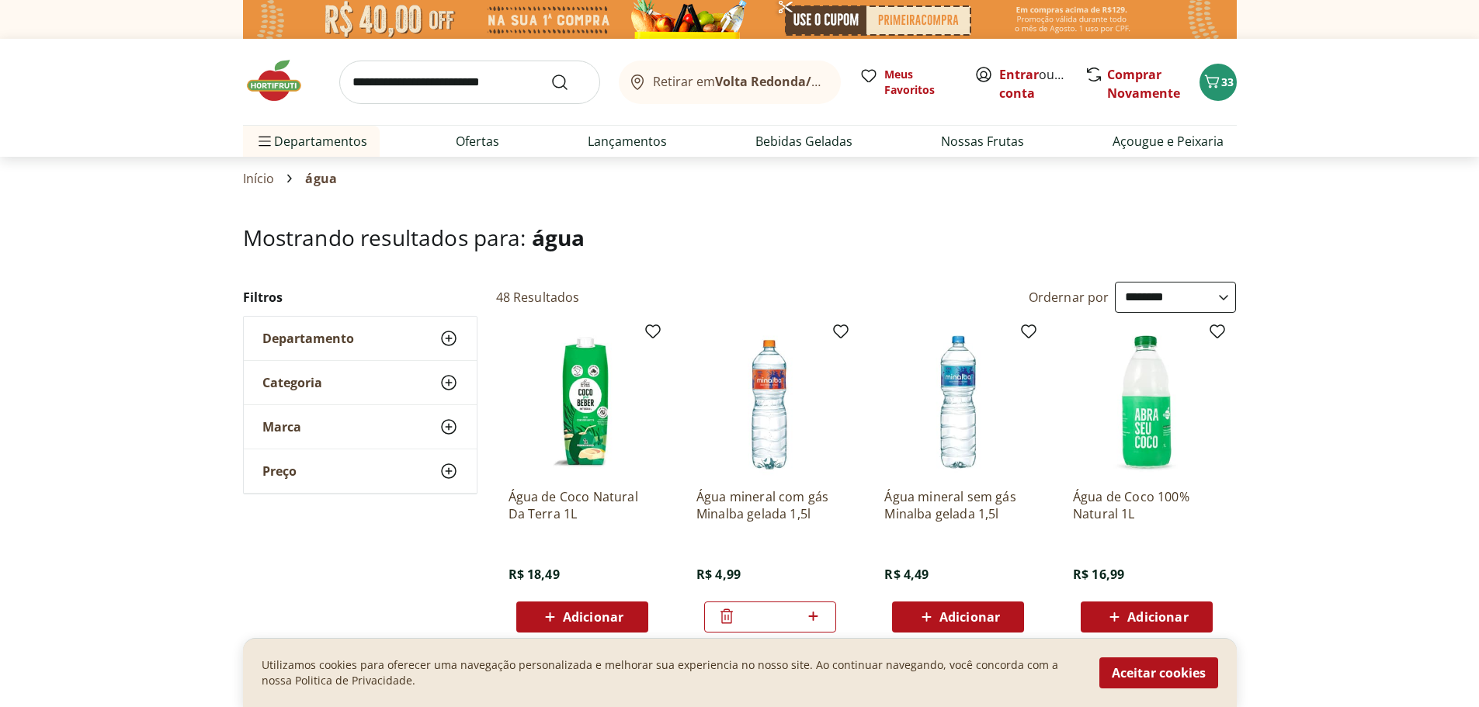
click at [1012, 25] on img at bounding box center [740, 19] width 994 height 39
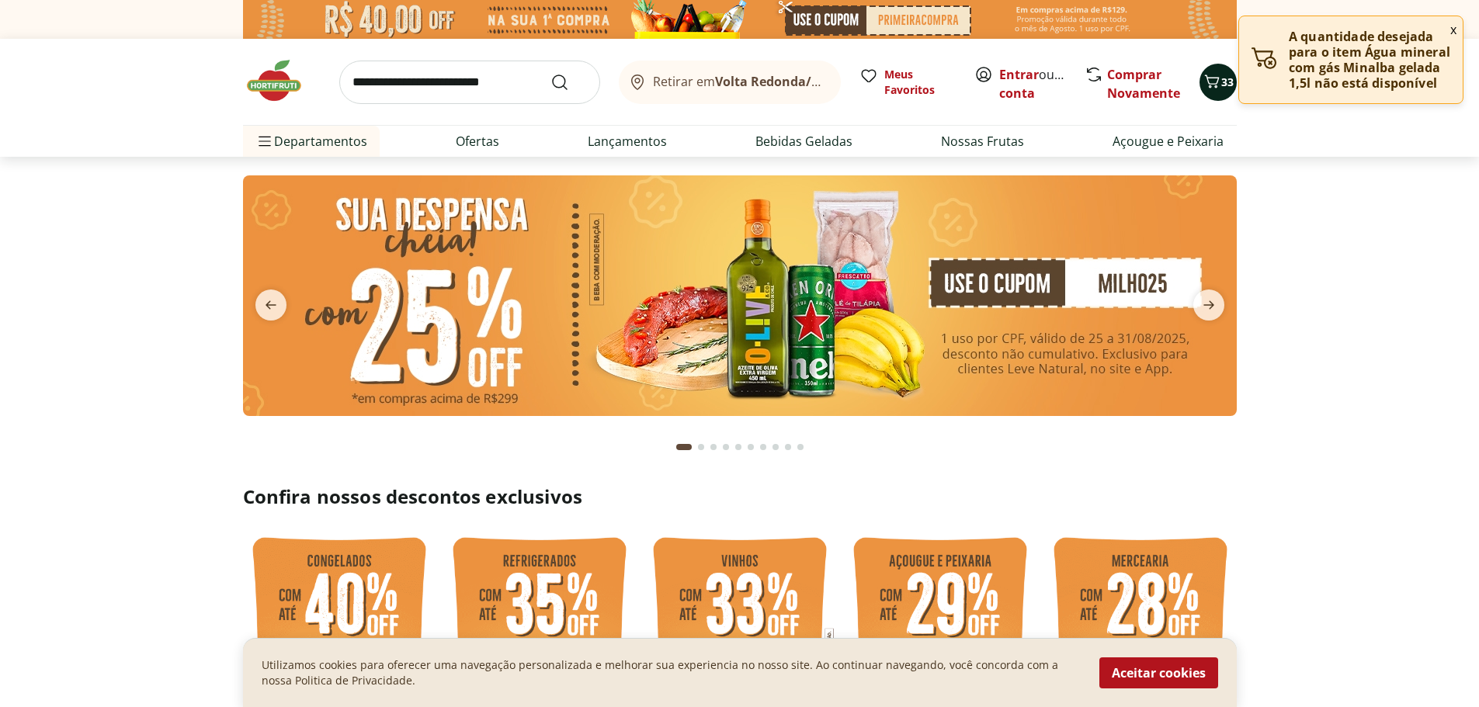
click at [1203, 77] on icon "Carrinho" at bounding box center [1212, 81] width 19 height 19
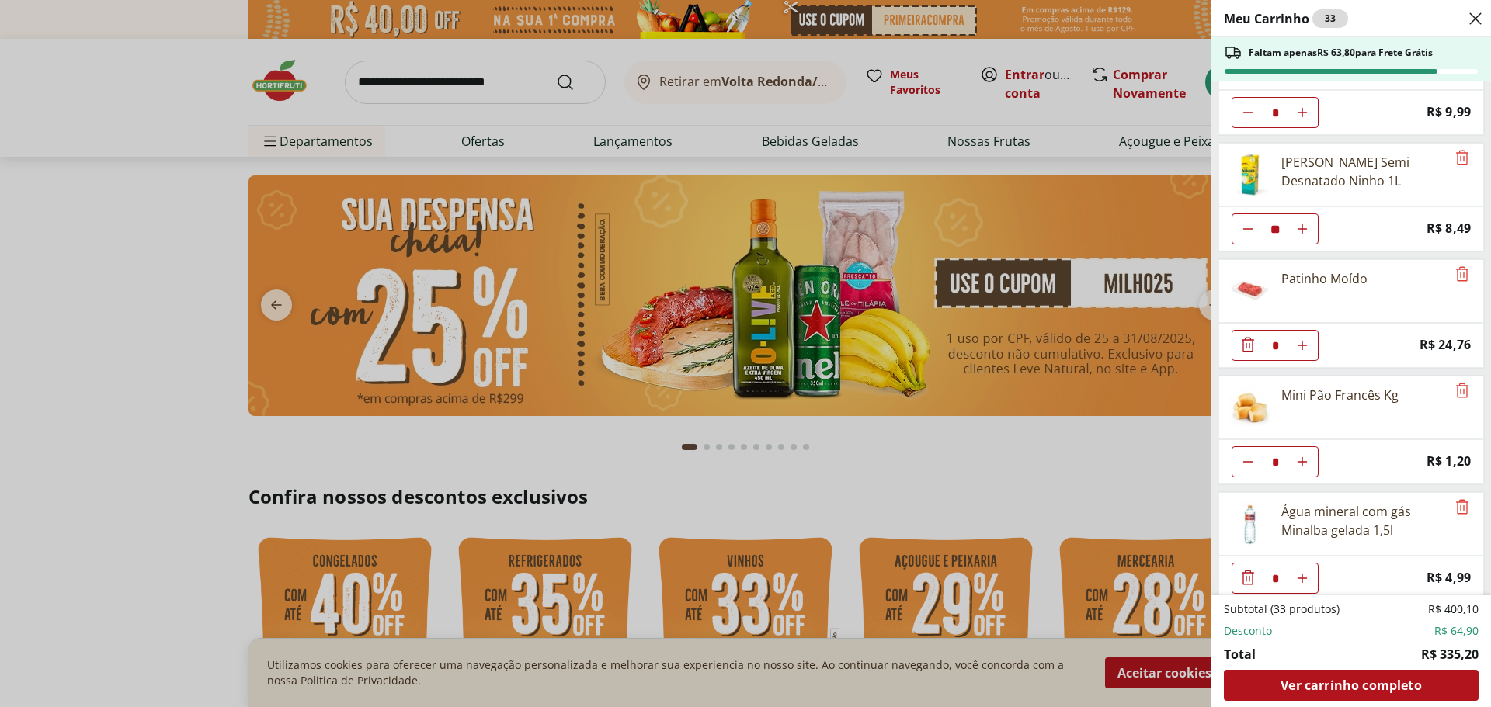
scroll to position [423, 0]
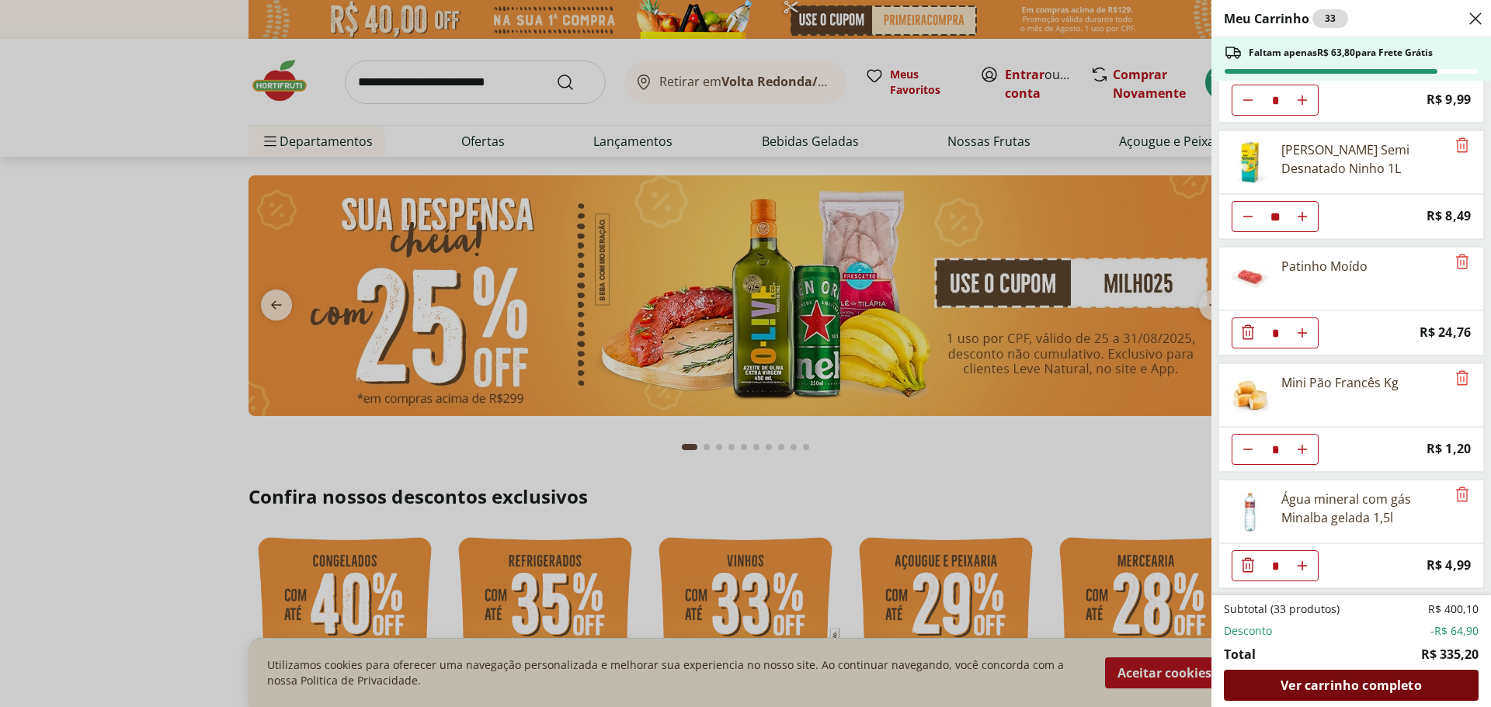
click at [1346, 682] on span "Ver carrinho completo" at bounding box center [1350, 685] width 141 height 12
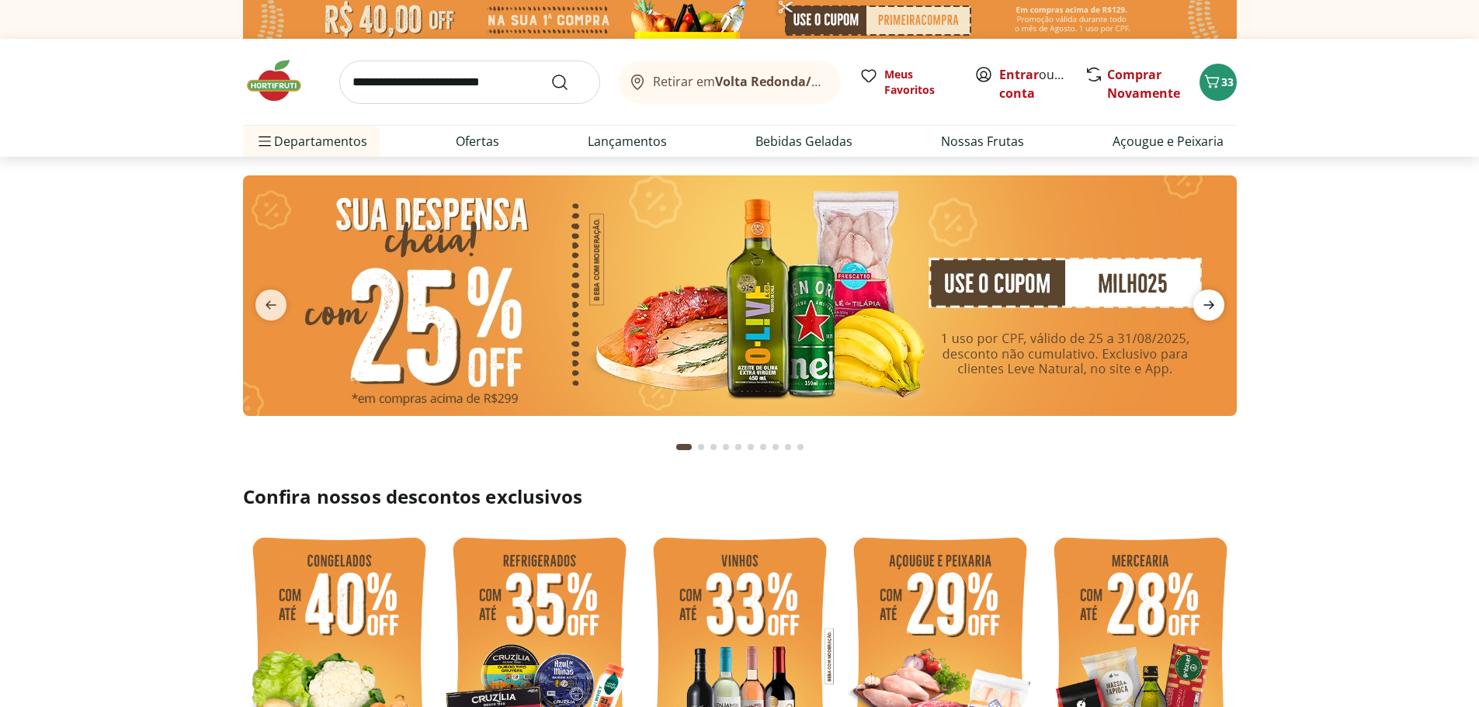
click at [1204, 297] on icon "next" at bounding box center [1208, 305] width 19 height 19
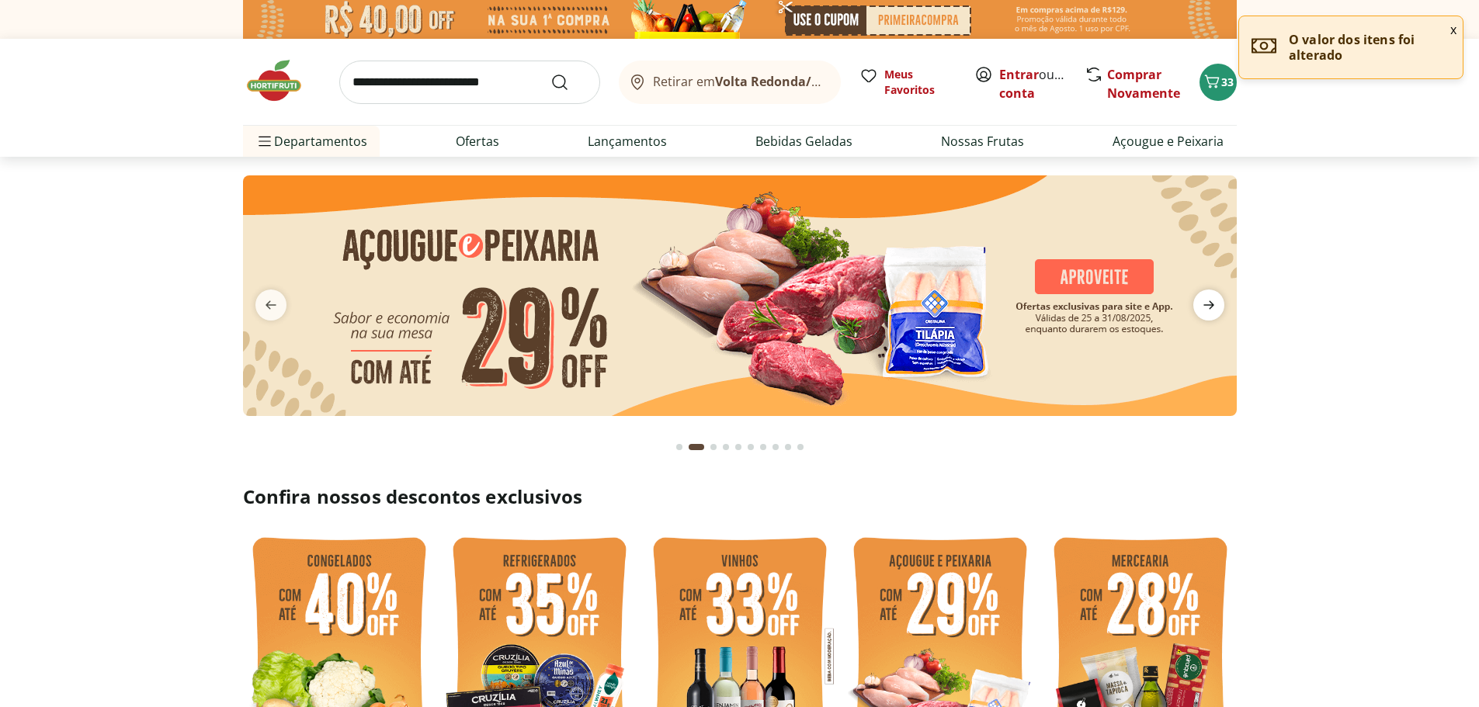
click at [1204, 297] on icon "next" at bounding box center [1208, 305] width 19 height 19
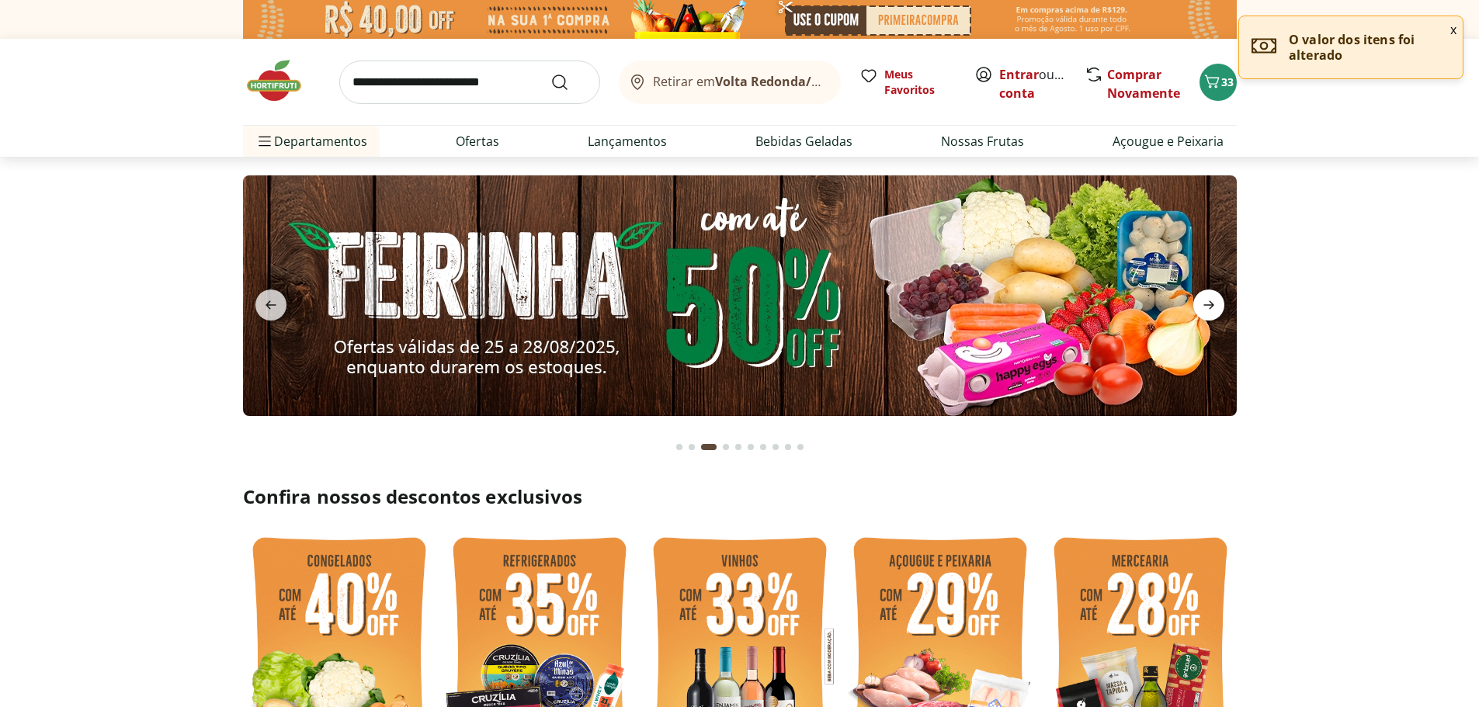
click at [1204, 297] on icon "next" at bounding box center [1208, 305] width 19 height 19
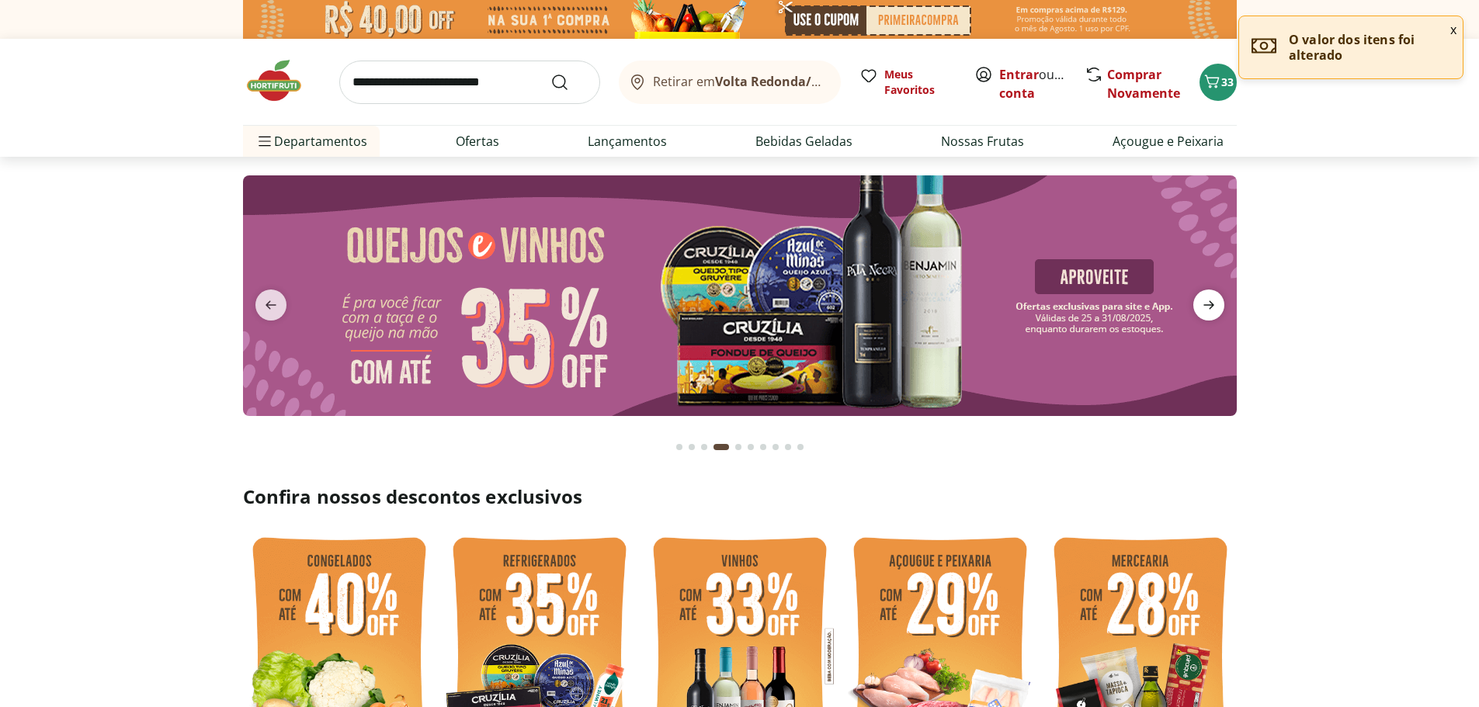
click at [1204, 297] on icon "next" at bounding box center [1208, 305] width 19 height 19
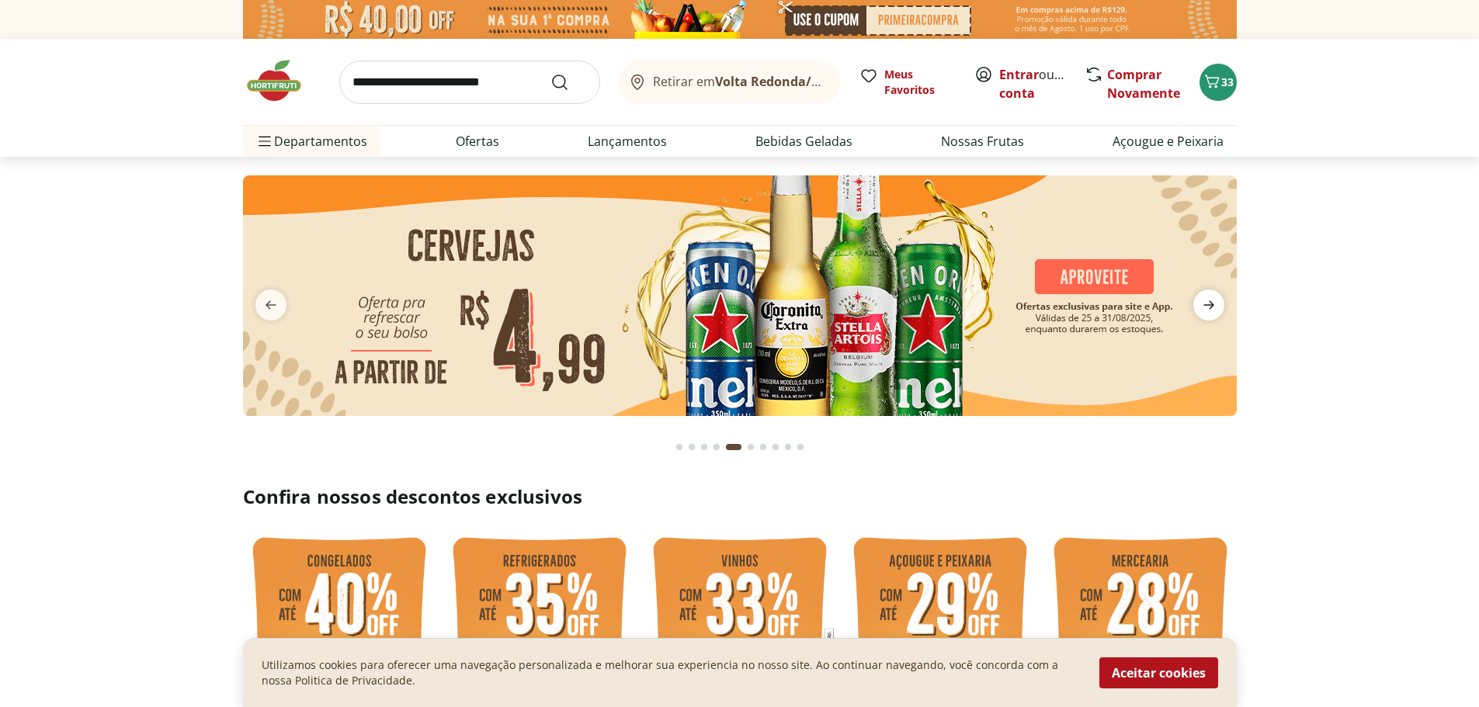
click at [1204, 297] on icon "next" at bounding box center [1208, 305] width 19 height 19
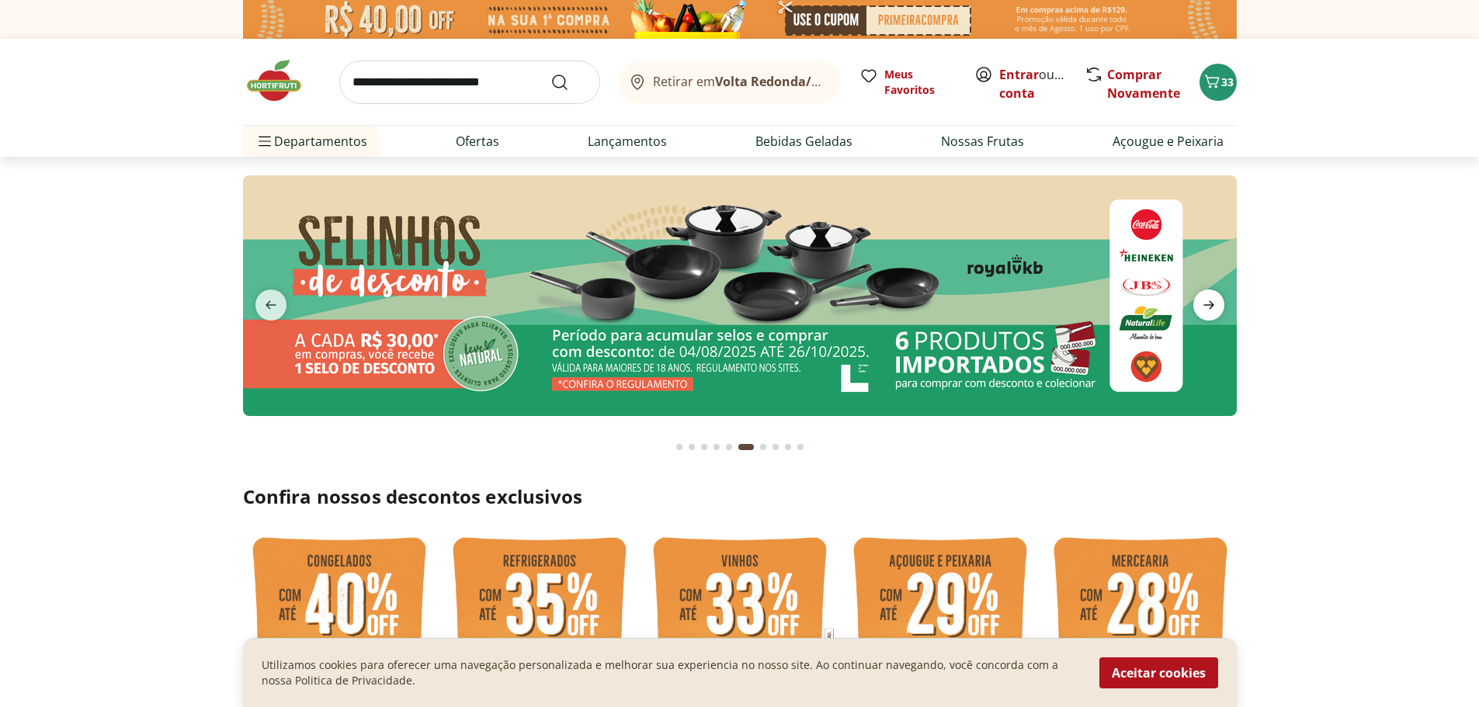
click at [1204, 297] on icon "next" at bounding box center [1208, 305] width 19 height 19
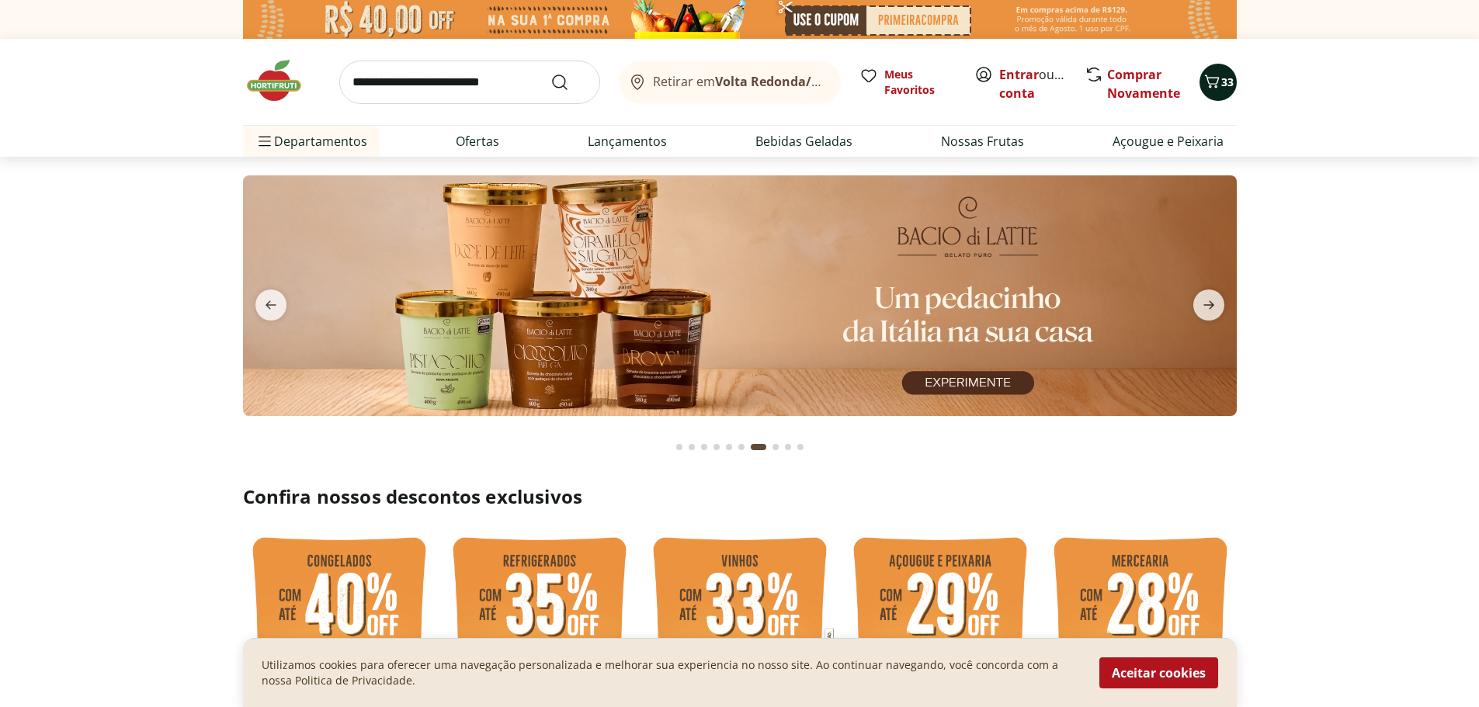
click at [1208, 86] on icon "Carrinho" at bounding box center [1212, 81] width 19 height 19
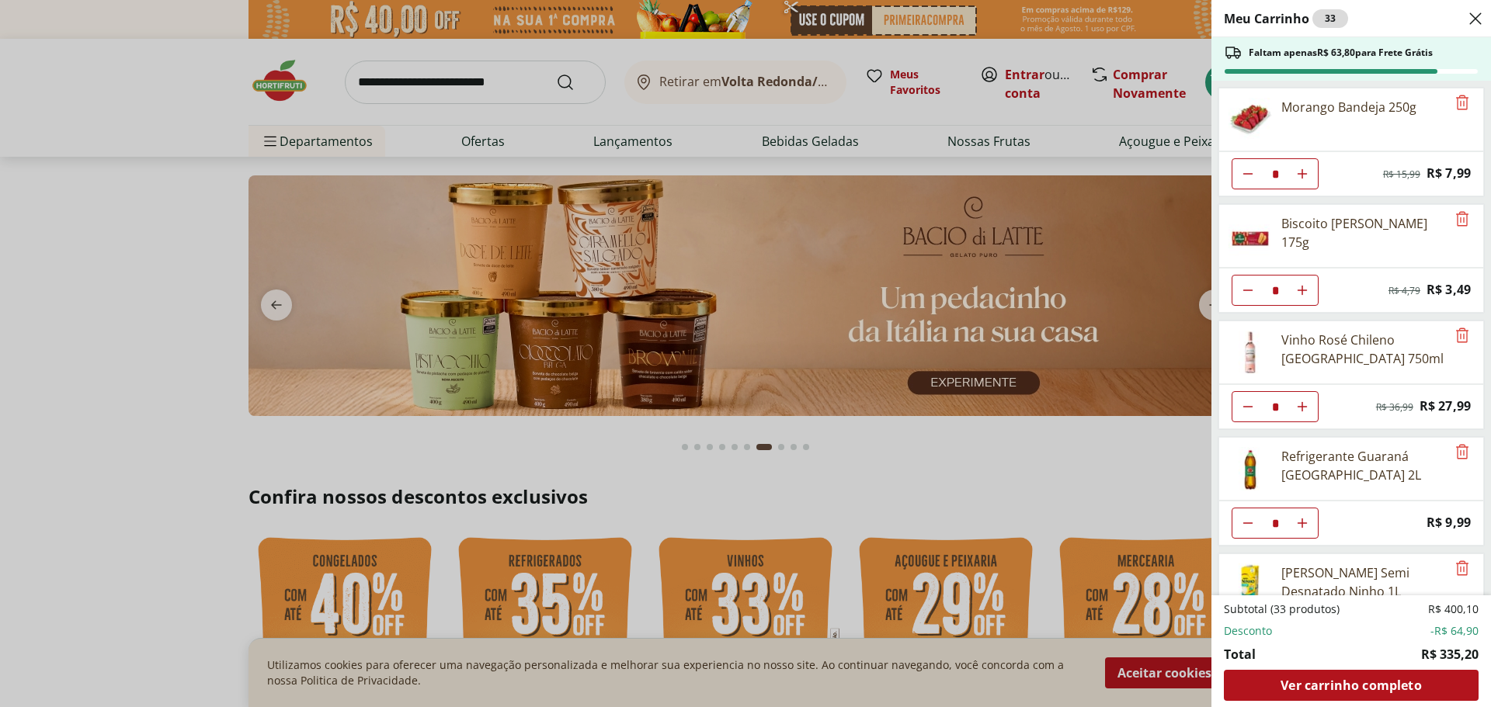
click at [1356, 669] on div "Subtotal (33 produtos) R$ 400,10 Desconto -R$ 64,90 Total R$ 335,20 Ver carrinh…" at bounding box center [1351, 651] width 255 height 99
click at [1357, 681] on span "Ver carrinho completo" at bounding box center [1350, 685] width 141 height 12
